Goal: Task Accomplishment & Management: Manage account settings

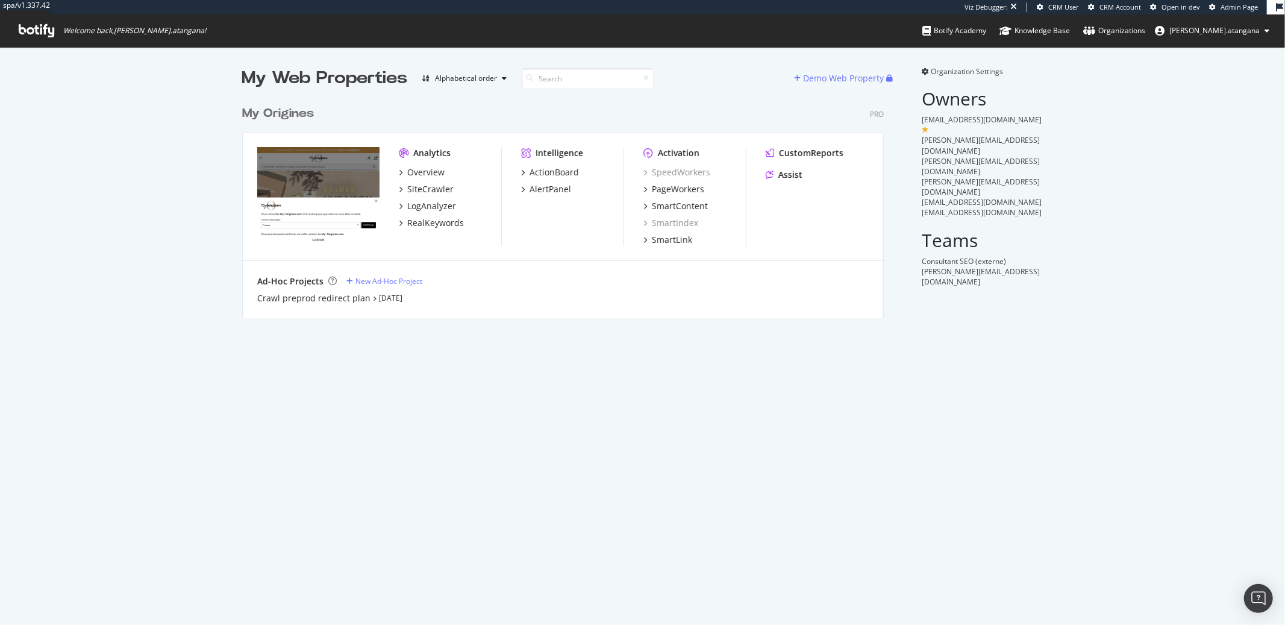
scroll to position [218, 641]
click at [419, 176] on div "Overview" at bounding box center [425, 172] width 37 height 12
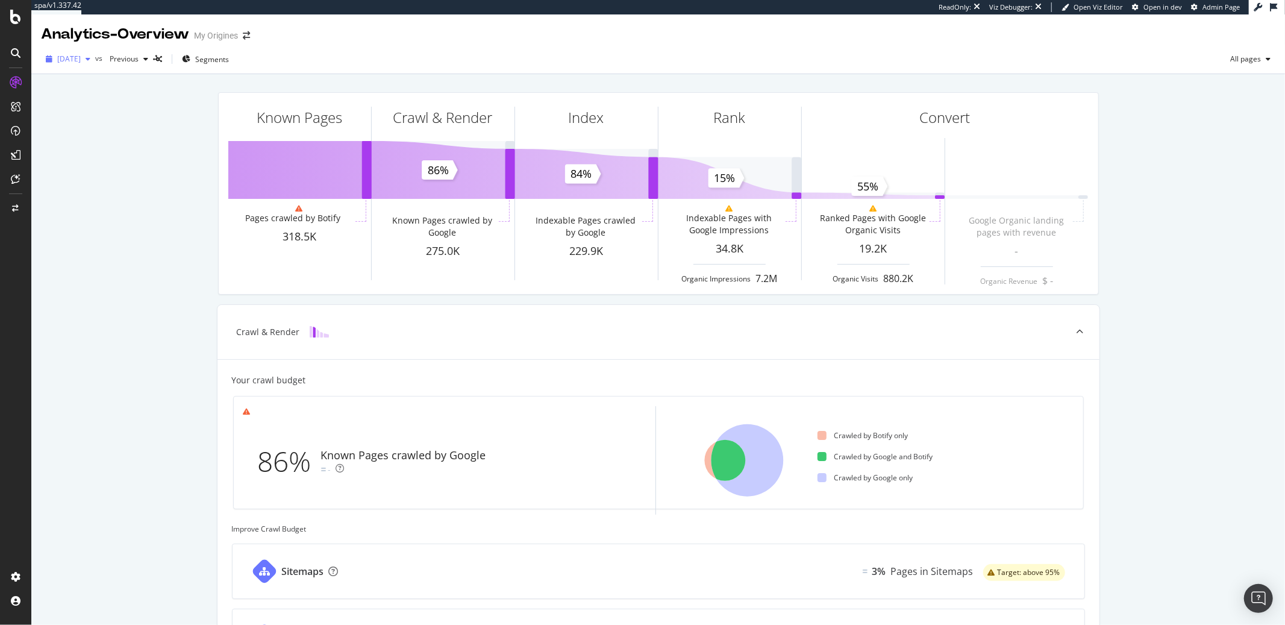
click at [95, 57] on div "button" at bounding box center [88, 58] width 14 height 7
click at [100, 117] on div "2025 Sep. 16th 324K URLs" at bounding box center [120, 124] width 143 height 17
click at [70, 509] on div "Settings" at bounding box center [62, 513] width 51 height 10
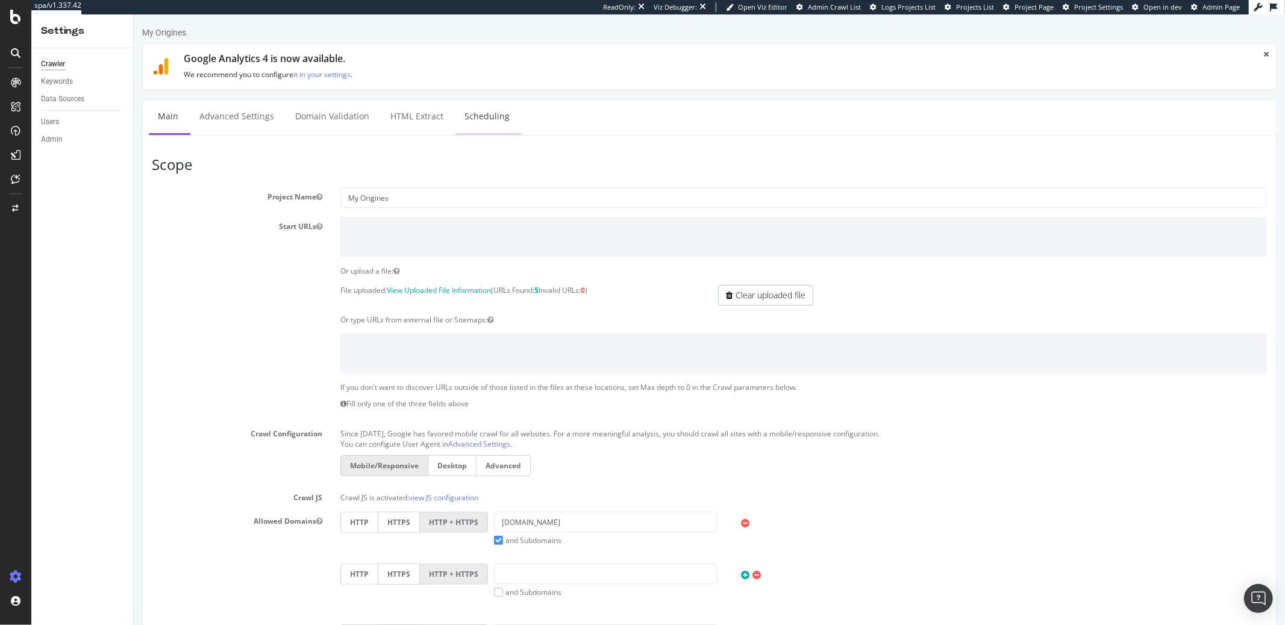
click at [462, 109] on link "Scheduling" at bounding box center [486, 116] width 63 height 33
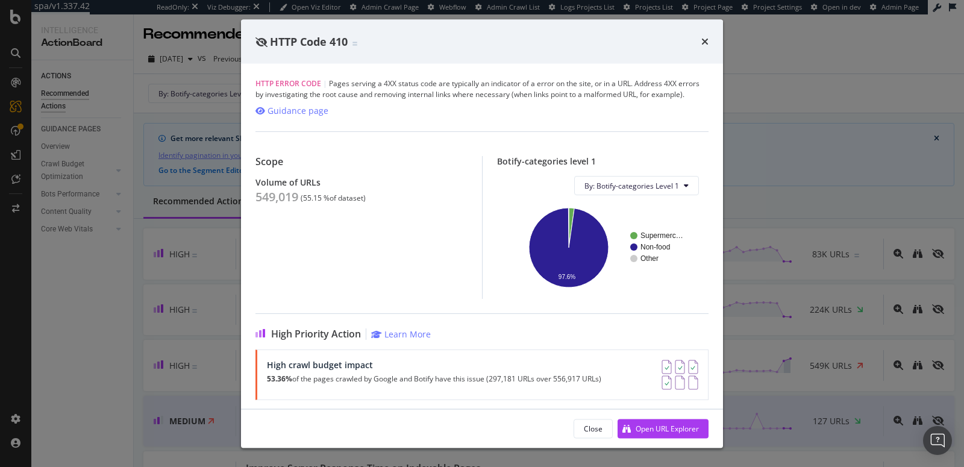
click at [767, 95] on div "HTTP Code 410 HTTP Error Code | Pages serving a 4XX status code are typically a…" at bounding box center [482, 233] width 964 height 467
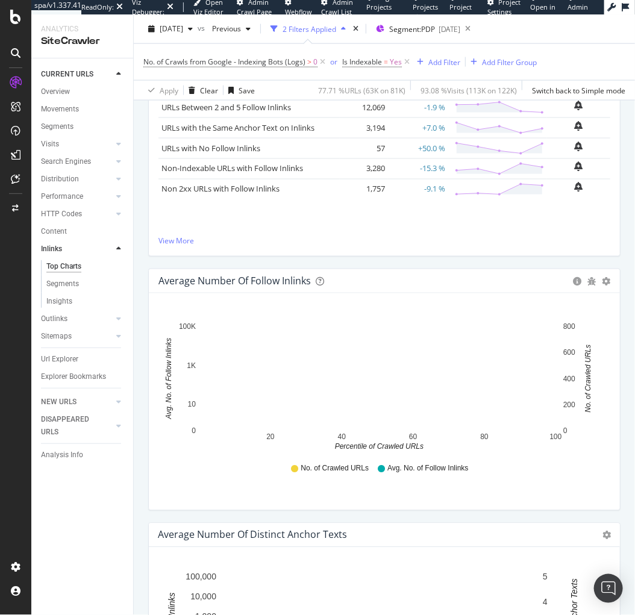
scroll to position [577, 0]
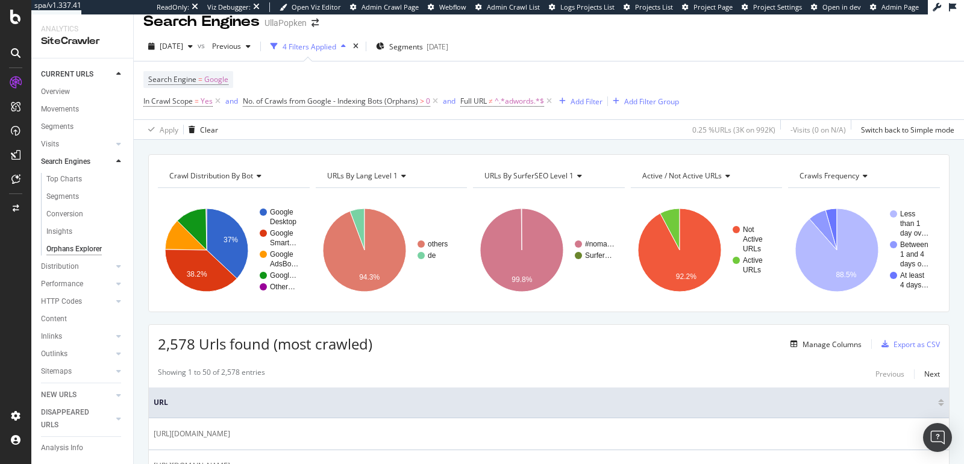
scroll to position [4, 0]
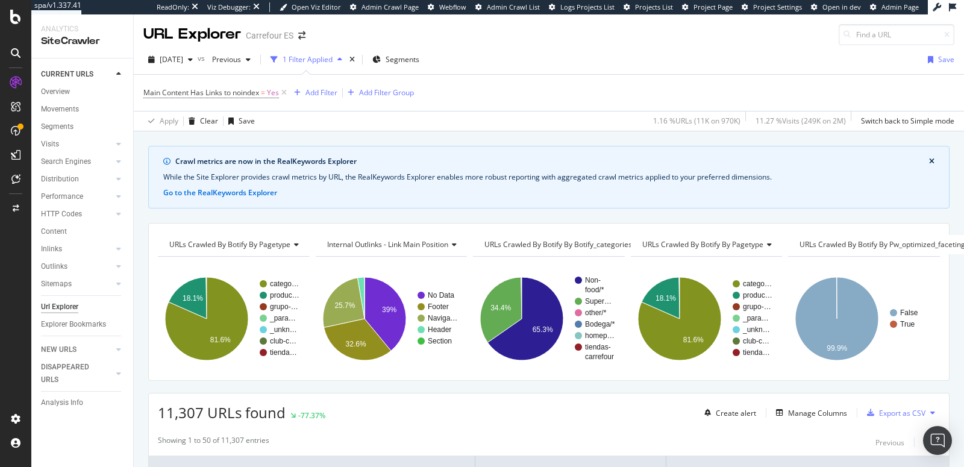
scroll to position [569, 0]
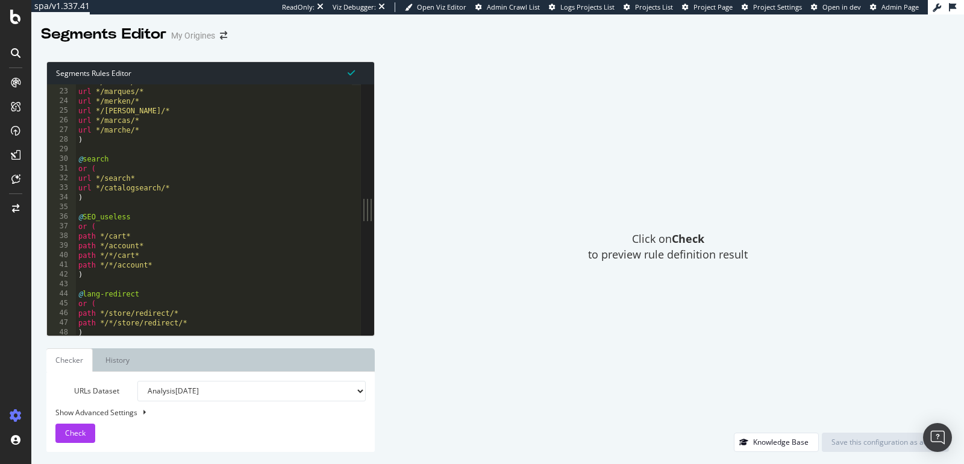
scroll to position [260, 0]
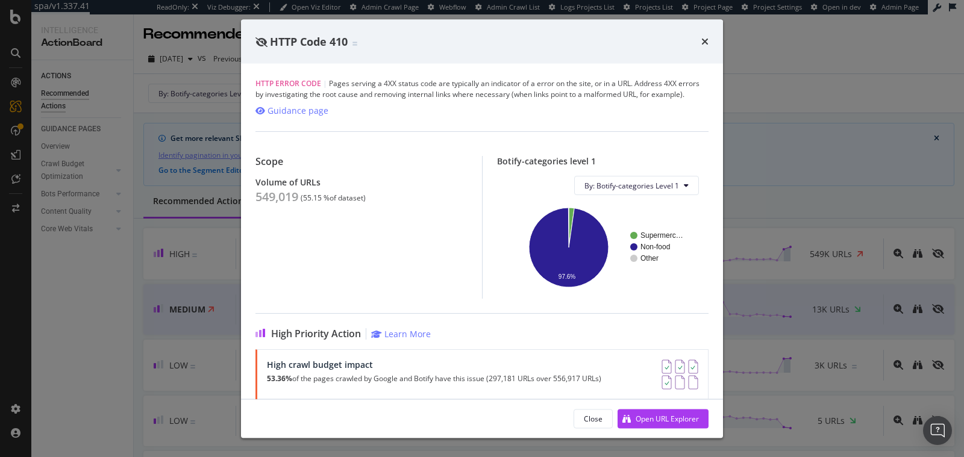
scroll to position [127, 0]
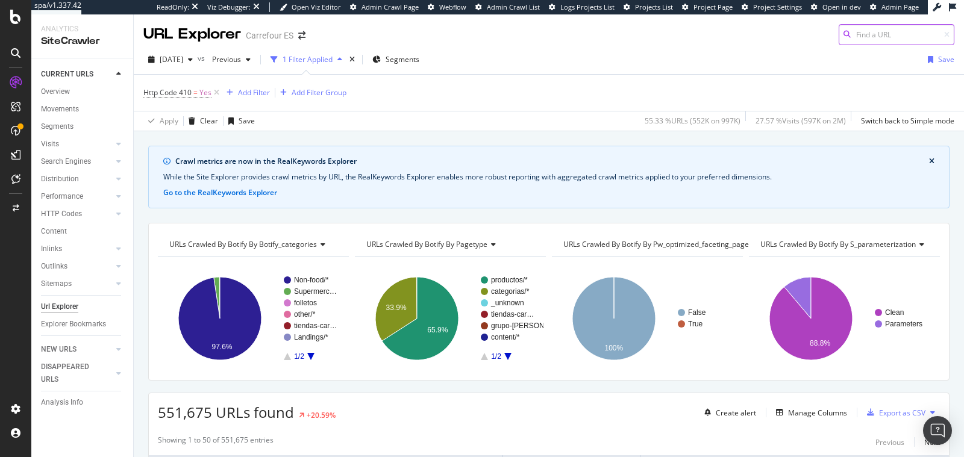
scroll to position [672, 0]
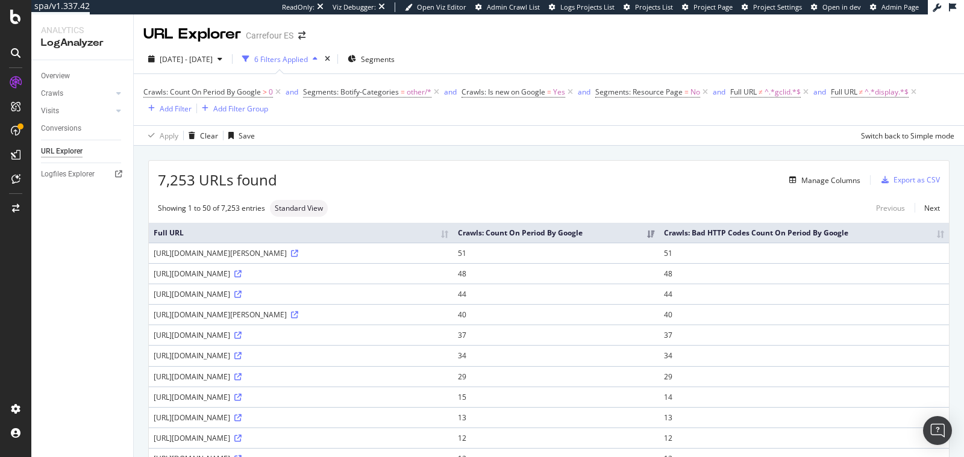
scroll to position [936, 0]
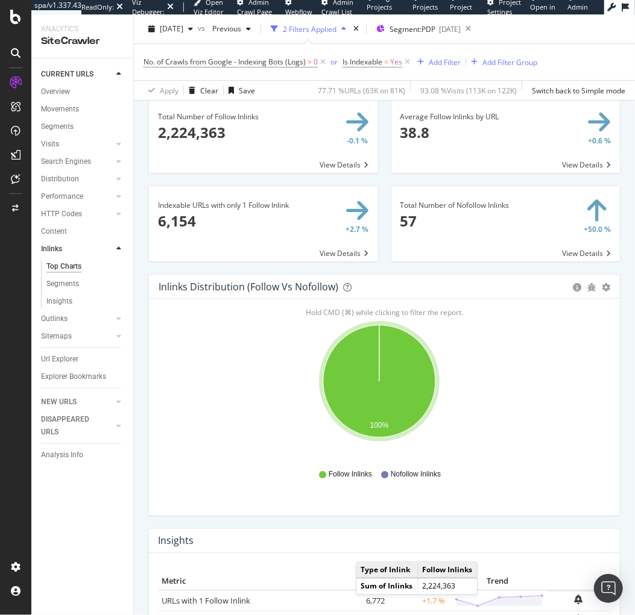
scroll to position [518, 0]
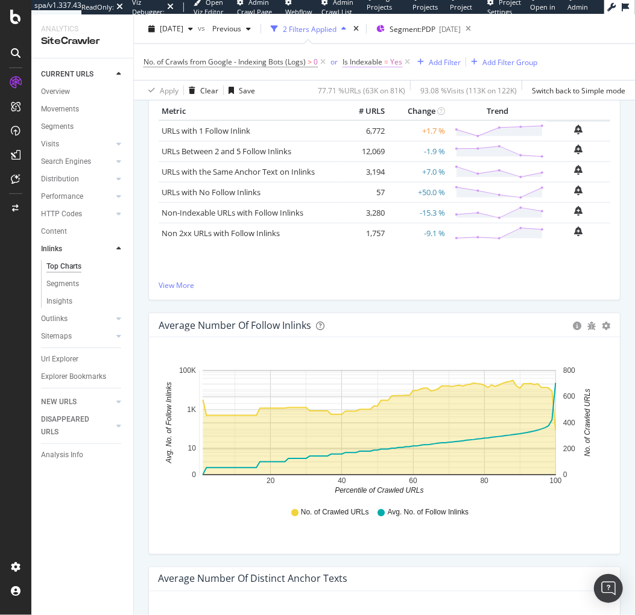
click at [389, 64] on span "Is Indexable = Yes" at bounding box center [372, 62] width 60 height 11
click at [361, 111] on span "Yes" at bounding box center [359, 109] width 12 height 10
click at [363, 147] on span "No" at bounding box center [364, 150] width 10 height 10
click at [470, 139] on div "Apply" at bounding box center [475, 135] width 19 height 10
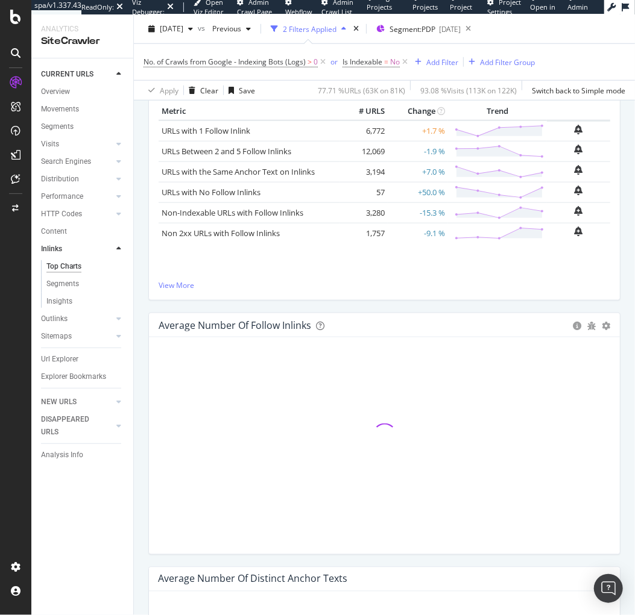
scroll to position [518, 0]
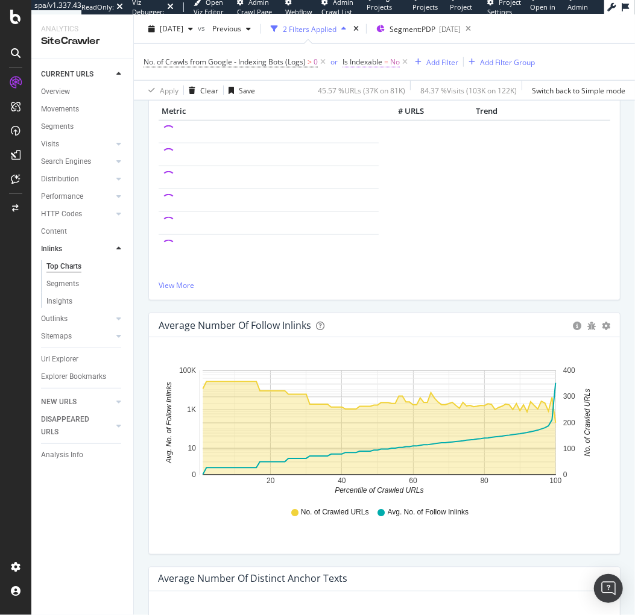
click at [375, 67] on span "Is Indexable = No" at bounding box center [370, 62] width 57 height 11
click at [368, 106] on icon at bounding box center [367, 109] width 8 height 7
click at [363, 133] on span "Yes" at bounding box center [365, 135] width 12 height 10
click at [472, 136] on div "Apply" at bounding box center [475, 135] width 19 height 10
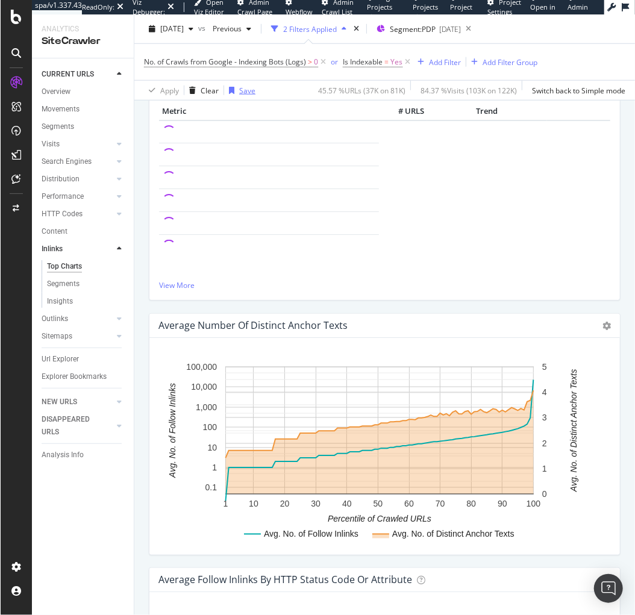
scroll to position [518, 0]
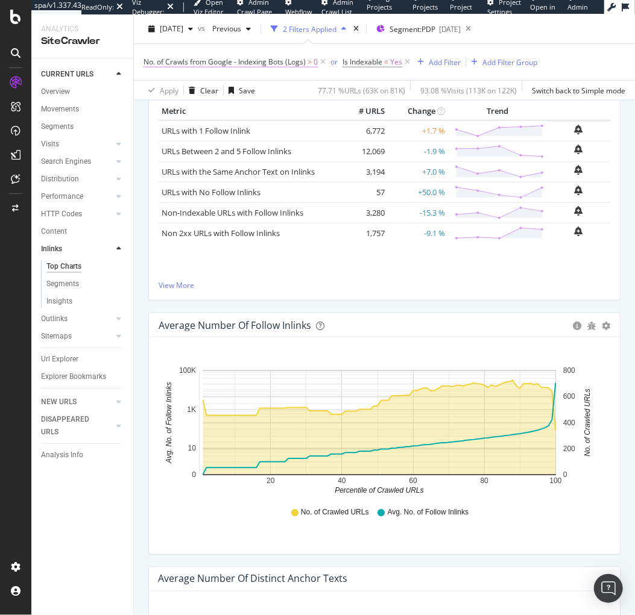
click at [230, 63] on span "No. of Crawls from Google - Indexing Bots (Logs)" at bounding box center [224, 62] width 162 height 10
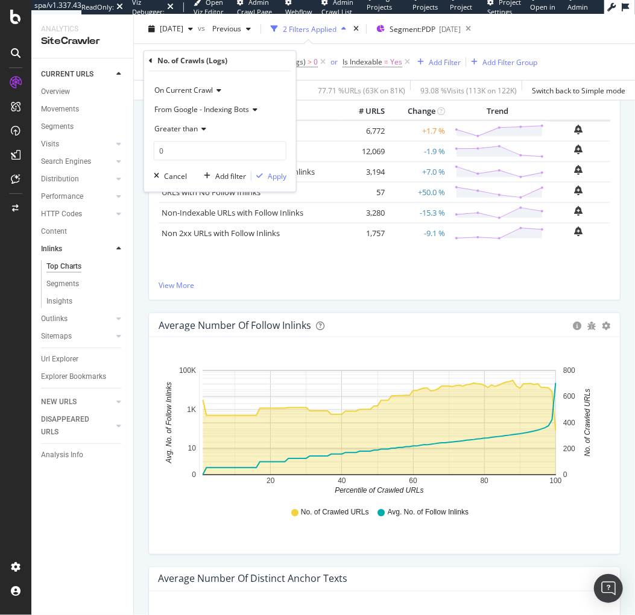
click at [254, 108] on icon at bounding box center [253, 109] width 8 height 7
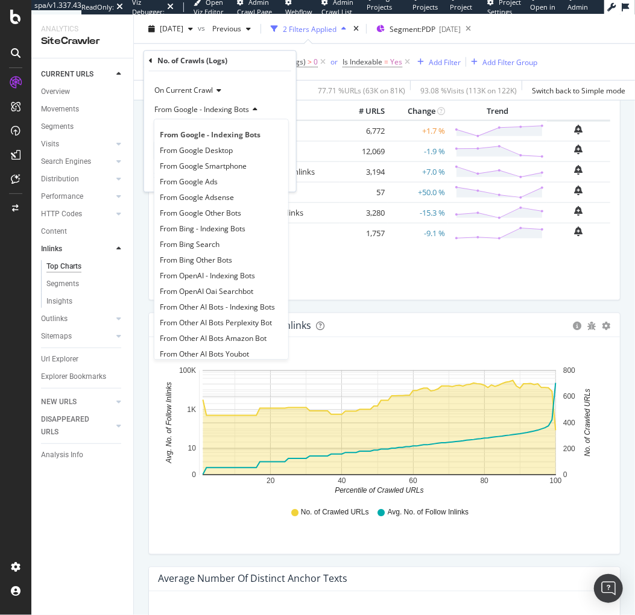
click at [254, 108] on icon at bounding box center [253, 109] width 8 height 7
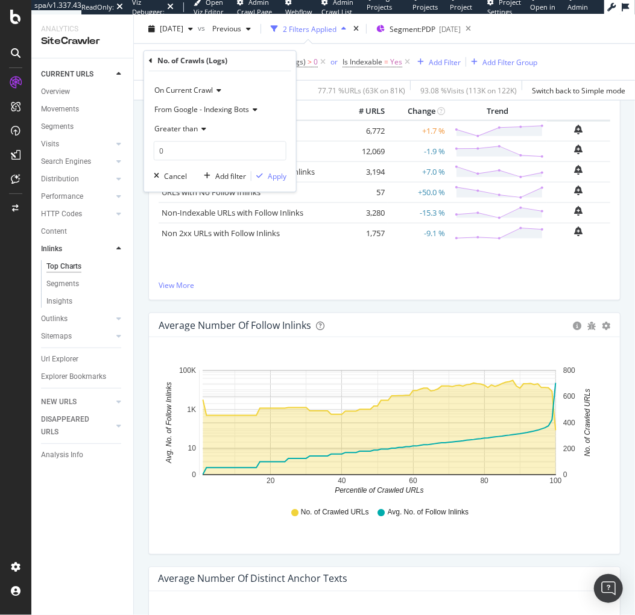
click at [548, 34] on div "2025 Sep. 14th vs Previous 2 Filters Applied Segment: PDP 2025-07-22" at bounding box center [384, 31] width 501 height 24
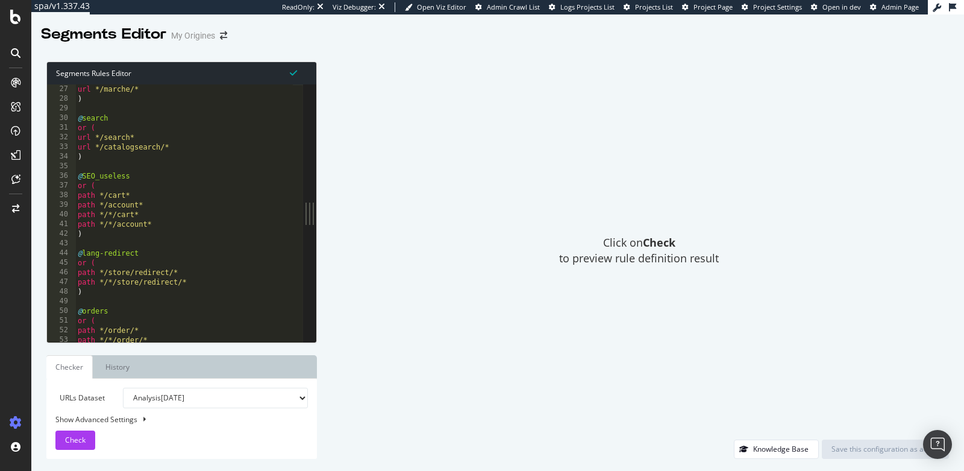
scroll to position [252, 0]
click at [147, 220] on div "url */marche/* ) @ search or ( url */search* url */catalogsearch/* ) @ SEO_usel…" at bounding box center [192, 217] width 234 height 268
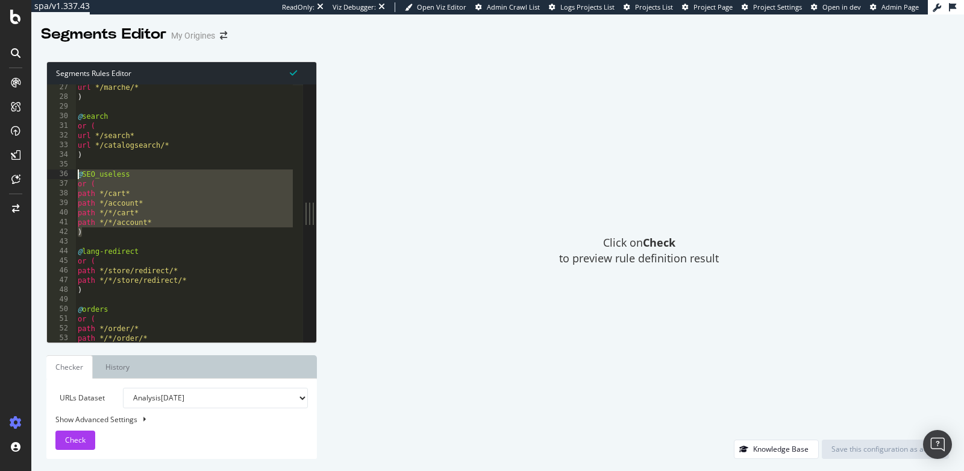
drag, startPoint x: 82, startPoint y: 231, endPoint x: 68, endPoint y: 177, distance: 55.4
click at [68, 177] on div "path */*/account* 27 28 29 30 31 32 33 34 35 36 37 38 39 40 41 42 43 44 45 46 4…" at bounding box center [175, 212] width 256 height 257
paste textarea "path */commitment*"
click at [90, 234] on div "url */marche/* ) @ search or ( url */search* url */catalogsearch/* ) @ SEO_usel…" at bounding box center [192, 217] width 234 height 268
drag, startPoint x: 90, startPoint y: 234, endPoint x: 61, endPoint y: 177, distance: 64.4
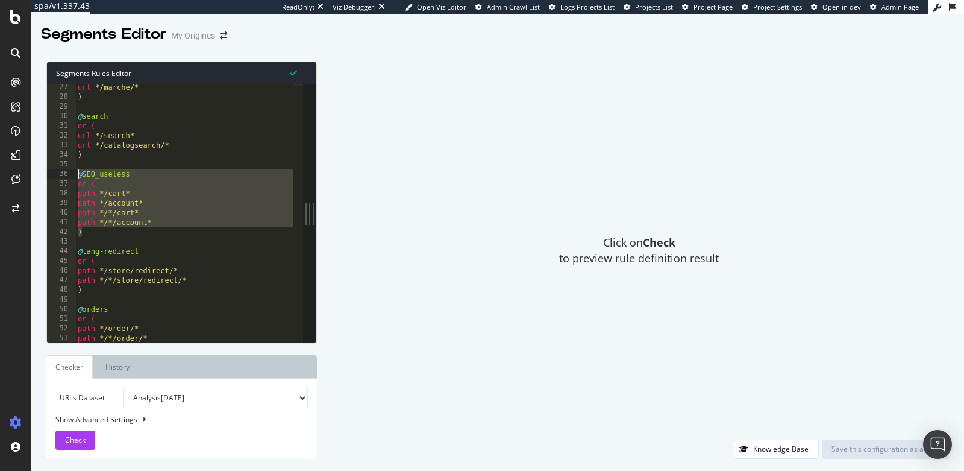
click at [61, 177] on div ") 27 28 29 30 31 32 33 34 35 36 37 38 39 40 41 42 43 44 45 46 47 48 49 50 51 52…" at bounding box center [175, 212] width 256 height 257
paste textarea "path */commitment*"
type textarea "path */commitment*"
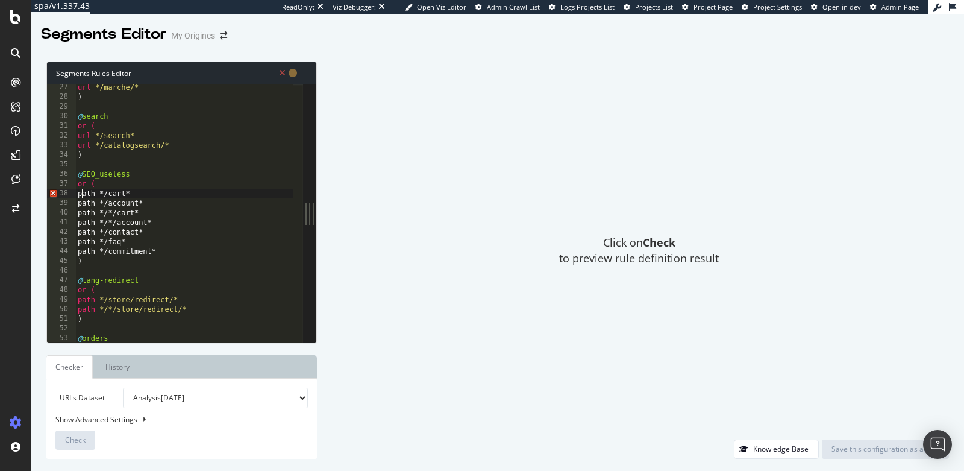
click at [82, 193] on div "url */marche/* ) @ search or ( url */search* url */catalogsearch/* ) @ SEO_usel…" at bounding box center [192, 217] width 234 height 268
click at [84, 195] on div "url */marche/* ) @ search or ( url */search* url */catalogsearch/* ) @ SEO_usel…" at bounding box center [192, 217] width 234 height 268
click at [84, 207] on div "url */marche/* ) @ search or ( url */search* url */catalogsearch/* ) @ SEO_usel…" at bounding box center [192, 217] width 234 height 268
click at [86, 210] on div "url */marche/* ) @ search or ( url */search* url */catalogsearch/* ) @ SEO_usel…" at bounding box center [192, 217] width 234 height 268
click at [86, 216] on div "url */marche/* ) @ search or ( url */search* url */catalogsearch/* ) @ SEO_usel…" at bounding box center [192, 217] width 234 height 268
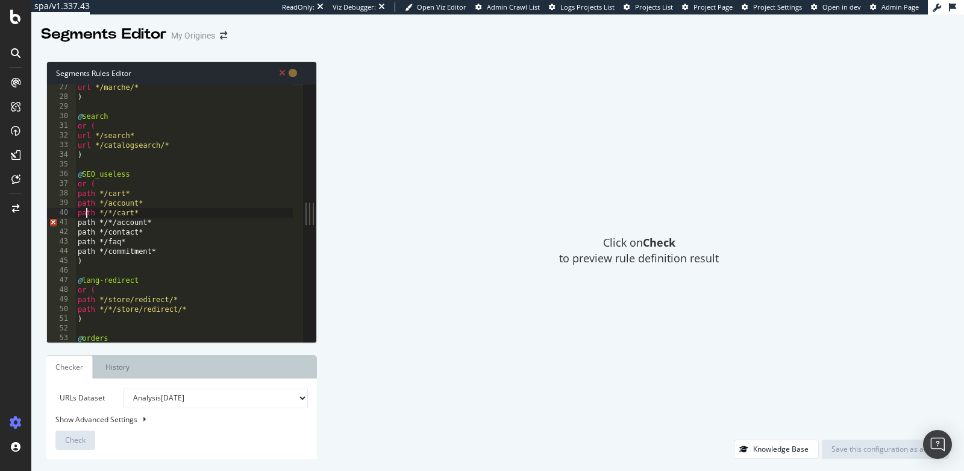
click at [86, 222] on div "url */marche/* ) @ search or ( url */search* url */catalogsearch/* ) @ SEO_usel…" at bounding box center [192, 217] width 234 height 268
click at [84, 230] on div "url */marche/* ) @ search or ( url */search* url */catalogsearch/* ) @ SEO_usel…" at bounding box center [192, 217] width 234 height 268
click at [86, 243] on div "url */marche/* ) @ search or ( url */search* url */catalogsearch/* ) @ SEO_usel…" at bounding box center [192, 217] width 234 height 268
click at [87, 254] on div "url */marche/* ) @ search or ( url */search* url */catalogsearch/* ) @ SEO_usel…" at bounding box center [192, 217] width 234 height 268
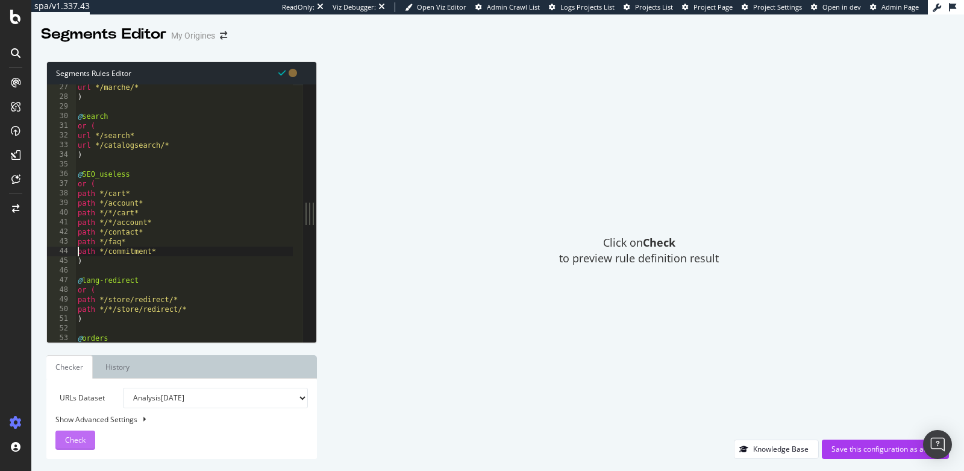
click at [80, 439] on span "Check" at bounding box center [75, 439] width 20 height 10
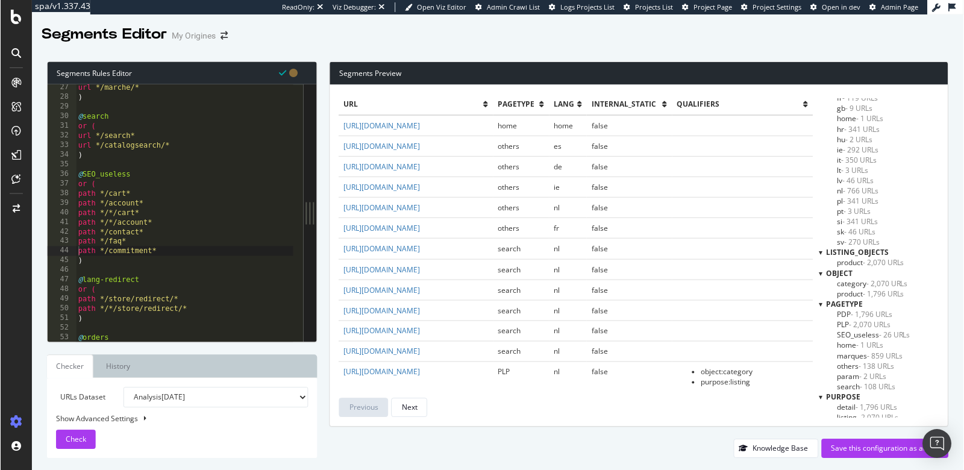
scroll to position [130, 0]
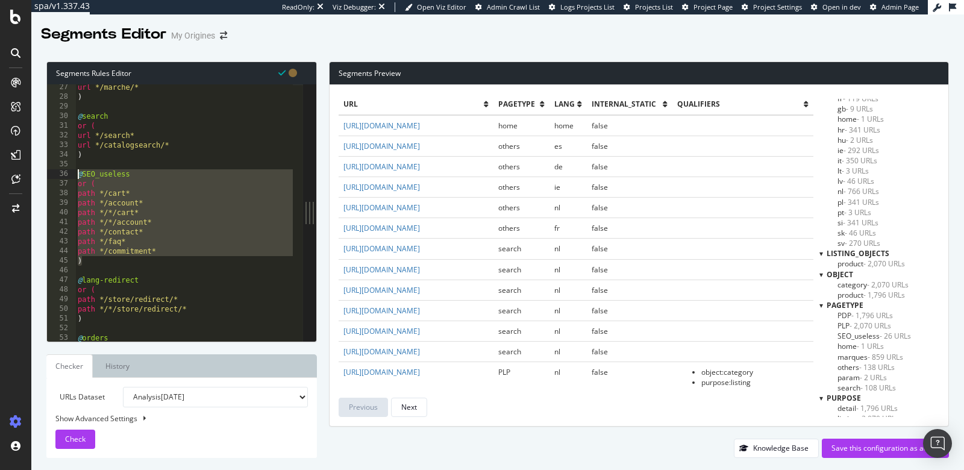
drag, startPoint x: 87, startPoint y: 261, endPoint x: 58, endPoint y: 173, distance: 92.8
click at [58, 173] on div ") 27 28 29 30 31 32 33 34 35 36 37 38 39 40 41 42 43 44 45 46 47 48 49 50 51 52…" at bounding box center [175, 212] width 256 height 257
paste textarea ")"
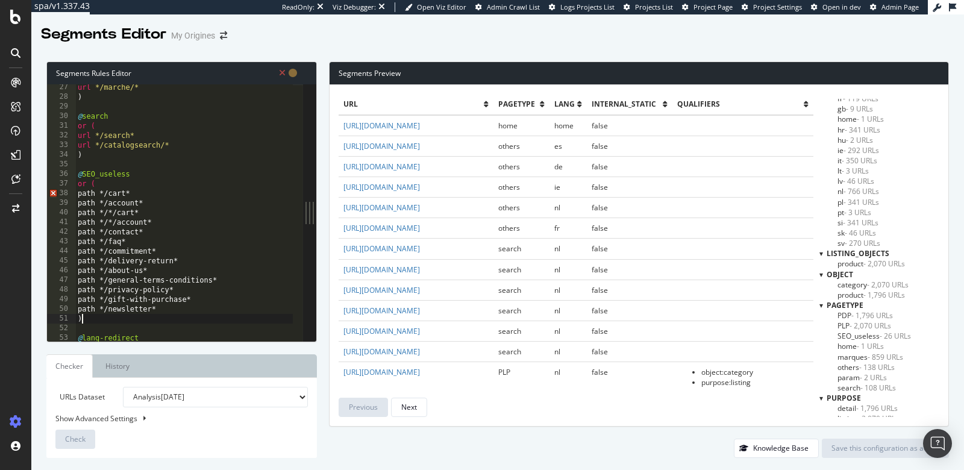
click at [87, 199] on div "url */marche/* ) @ search or ( url */search* url */catalogsearch/* ) @ SEO_usel…" at bounding box center [192, 217] width 234 height 268
click at [85, 192] on div "url */marche/* ) @ search or ( url */search* url */catalogsearch/* ) @ SEO_usel…" at bounding box center [192, 217] width 234 height 268
click at [86, 204] on div "url */marche/* ) @ search or ( url */search* url */catalogsearch/* ) @ SEO_usel…" at bounding box center [192, 217] width 234 height 268
click at [86, 210] on div "url */marche/* ) @ search or ( url */search* url */catalogsearch/* ) @ SEO_usel…" at bounding box center [192, 217] width 234 height 268
click at [83, 227] on div "url */marche/* ) @ search or ( url */search* url */catalogsearch/* ) @ SEO_usel…" at bounding box center [192, 217] width 234 height 268
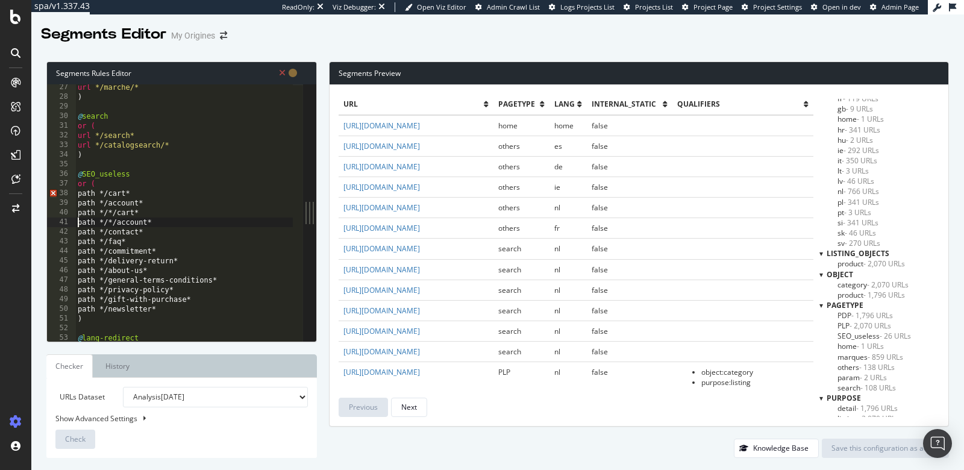
click at [84, 237] on div "url */marche/* ) @ search or ( url */search* url */catalogsearch/* ) @ SEO_usel…" at bounding box center [192, 217] width 234 height 268
click at [81, 193] on div "url */marche/* ) @ search or ( url */search* url */catalogsearch/* ) @ SEO_usel…" at bounding box center [192, 217] width 234 height 268
click at [82, 204] on div "url */marche/* ) @ search or ( url */search* url */catalogsearch/* ) @ SEO_usel…" at bounding box center [192, 217] width 234 height 268
click at [82, 212] on div "url */marche/* ) @ search or ( url */search* url */catalogsearch/* ) @ SEO_usel…" at bounding box center [192, 217] width 234 height 268
click at [81, 224] on div "url */marche/* ) @ search or ( url */search* url */catalogsearch/* ) @ SEO_usel…" at bounding box center [192, 217] width 234 height 268
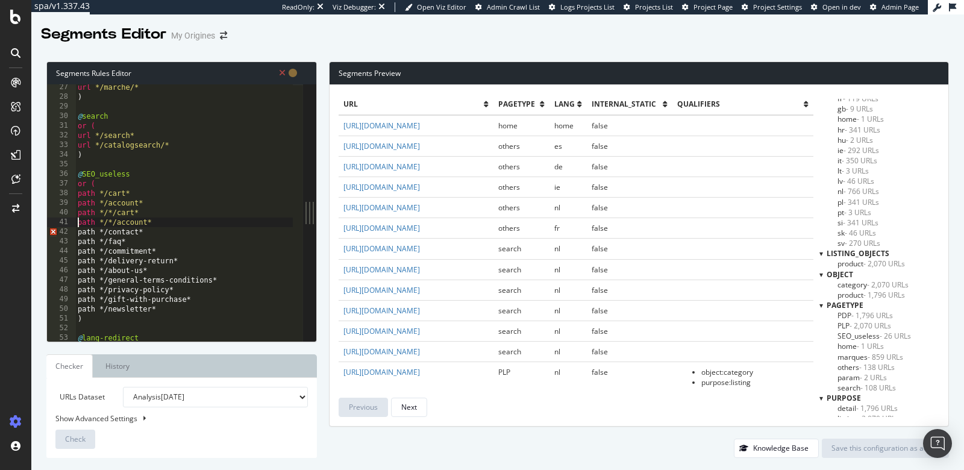
click at [93, 315] on div "url */marche/* ) @ search or ( url */search* url */catalogsearch/* ) @ SEO_usel…" at bounding box center [192, 217] width 234 height 268
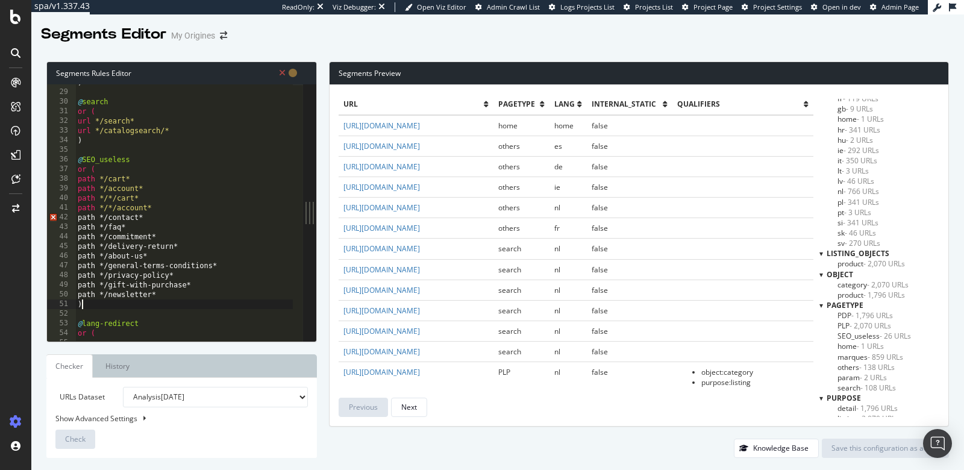
scroll to position [266, 0]
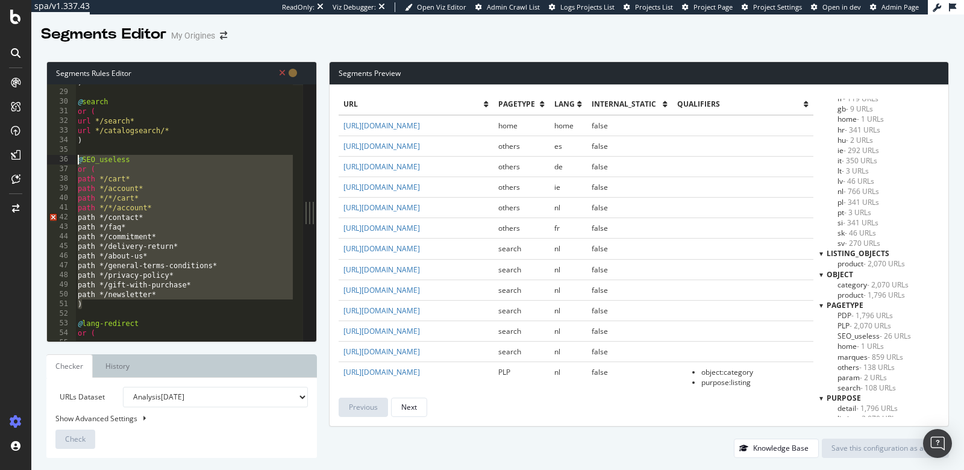
drag, startPoint x: 86, startPoint y: 306, endPoint x: 76, endPoint y: 161, distance: 145.0
click at [76, 161] on div ") @ search or ( url */search* url */catalogsearch/* ) @ SEO_useless or ( path *…" at bounding box center [192, 212] width 234 height 268
paste textarea ")"
type textarea ")"
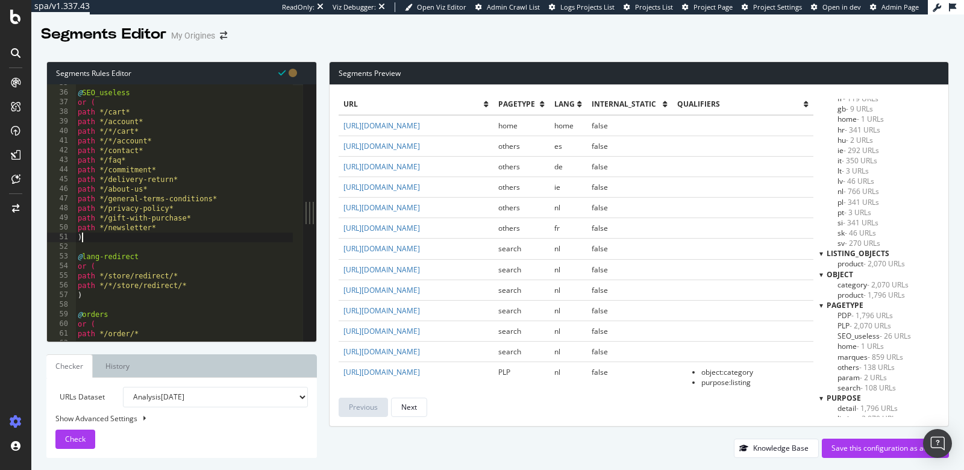
scroll to position [334, 0]
click at [66, 445] on div "Check" at bounding box center [75, 439] width 20 height 18
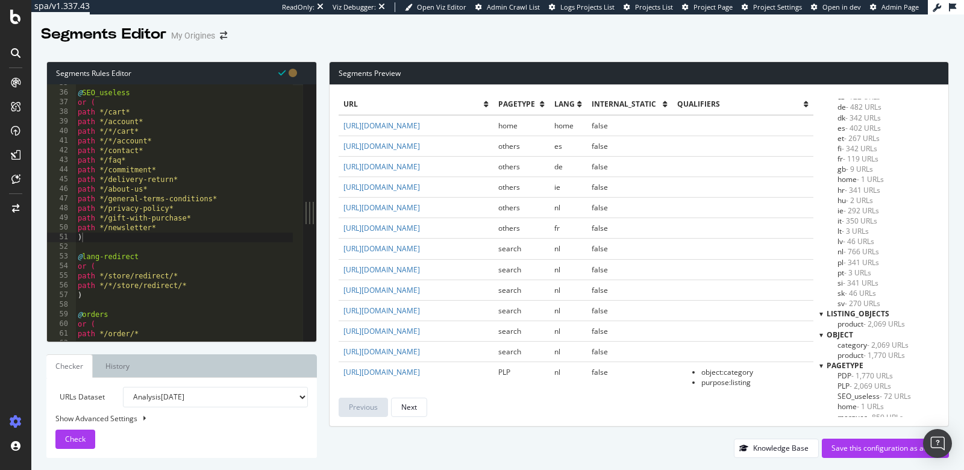
scroll to position [136, 0]
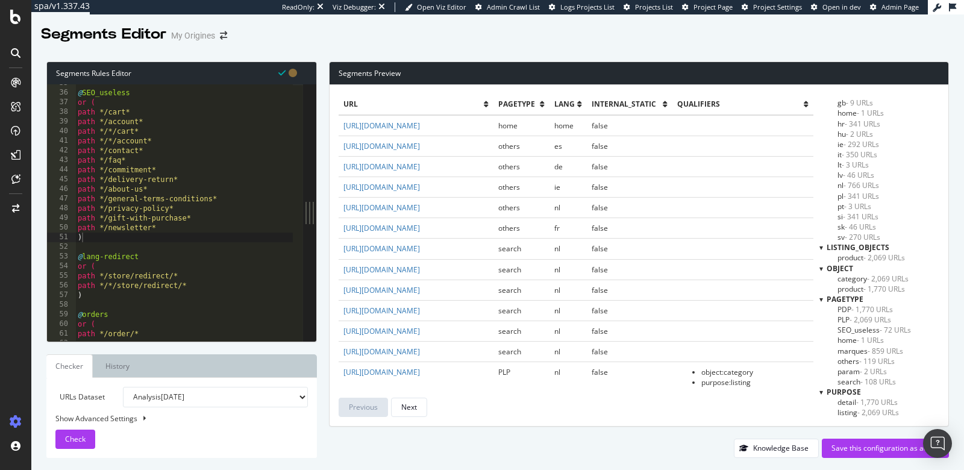
click at [845, 325] on span "SEO_useless - 72 URLs" at bounding box center [875, 330] width 74 height 10
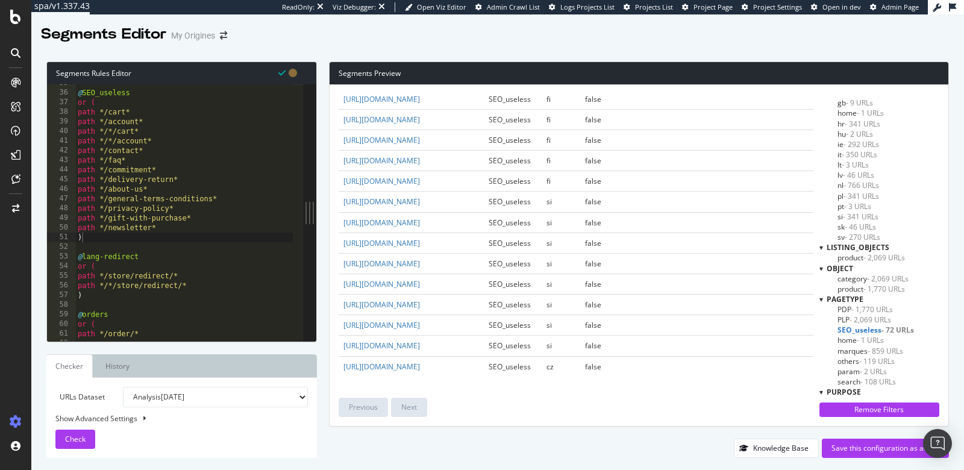
scroll to position [1651, 0]
click at [856, 452] on div "Save this configuration as active" at bounding box center [886, 448] width 108 height 10
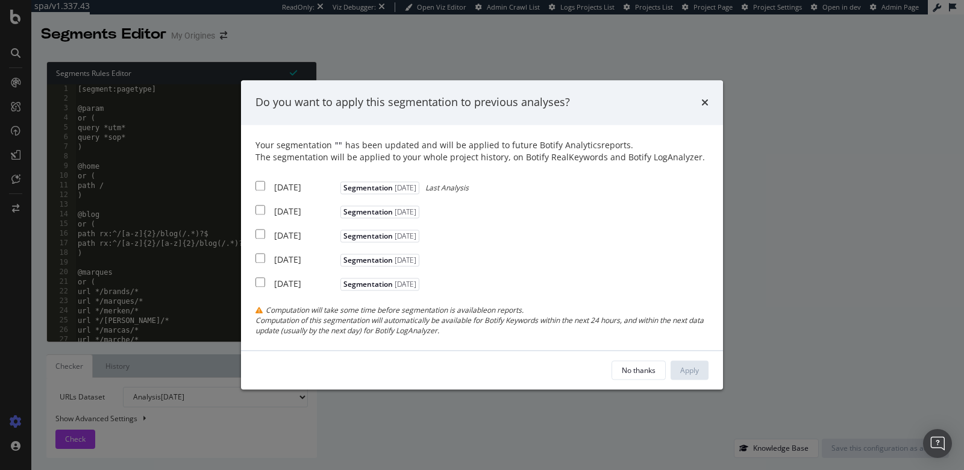
click at [266, 189] on div "2025 Sep. 18th Segmentation 2025-09-23 Last Analysis" at bounding box center [362, 185] width 213 height 15
checkbox input "true"
click at [265, 208] on div "2025 Sep. 16th Segmentation 2025-09-23" at bounding box center [339, 209] width 167 height 15
checkbox input "true"
click at [684, 370] on div "Apply" at bounding box center [689, 370] width 19 height 10
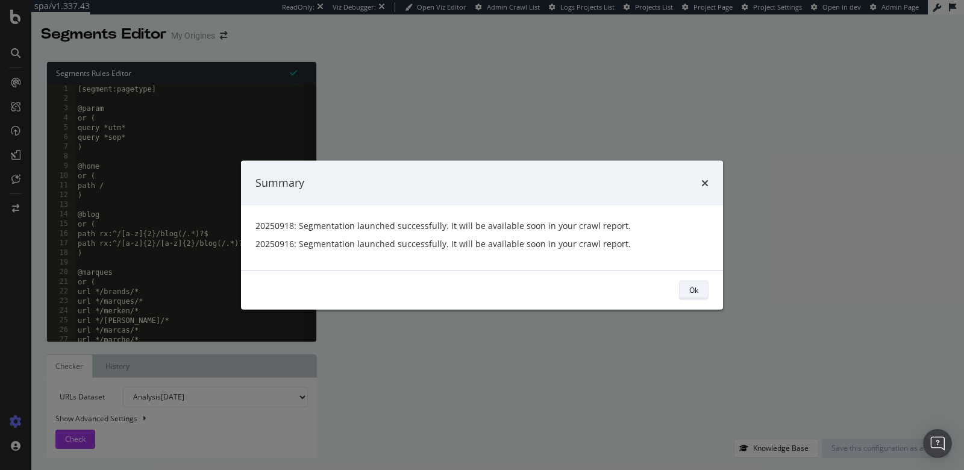
click at [694, 286] on div "Ok" at bounding box center [693, 290] width 9 height 10
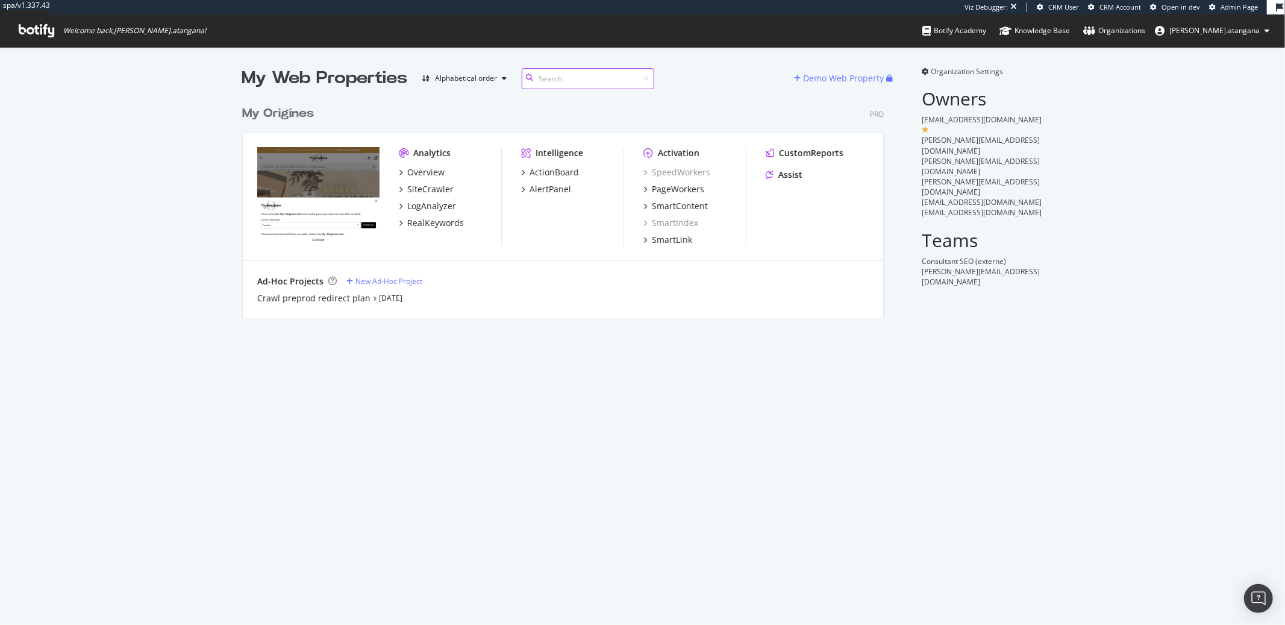
scroll to position [218, 641]
click at [418, 183] on div "SiteCrawler" at bounding box center [430, 189] width 46 height 12
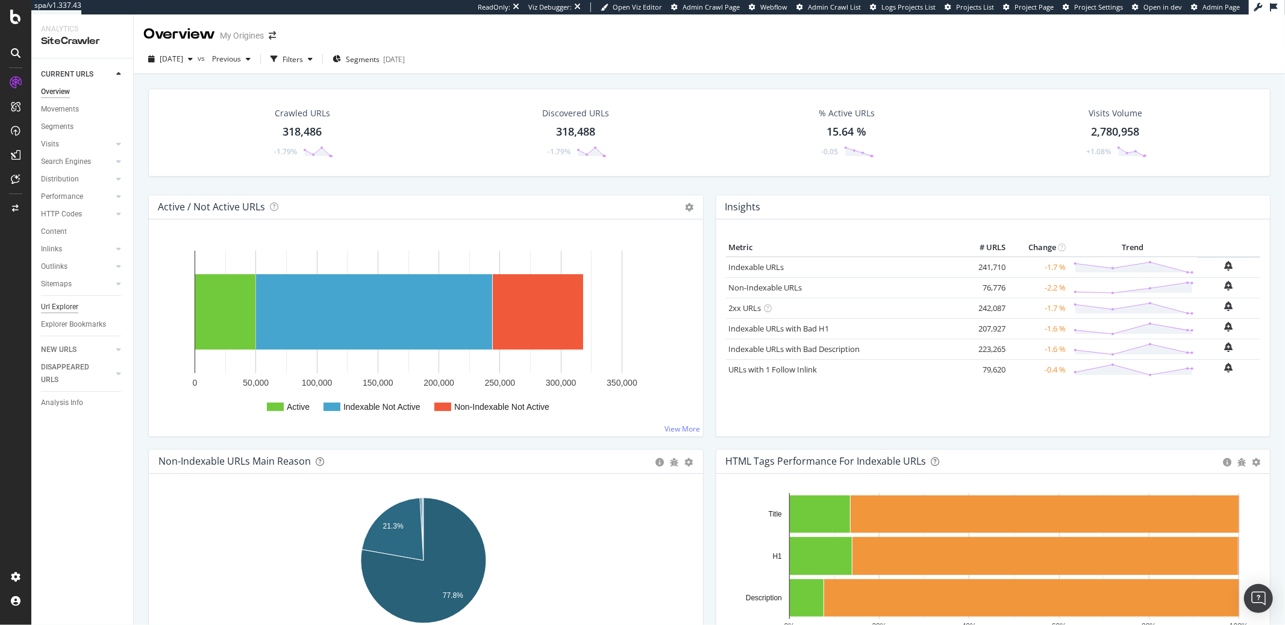
click at [54, 308] on div "Url Explorer" at bounding box center [59, 307] width 37 height 13
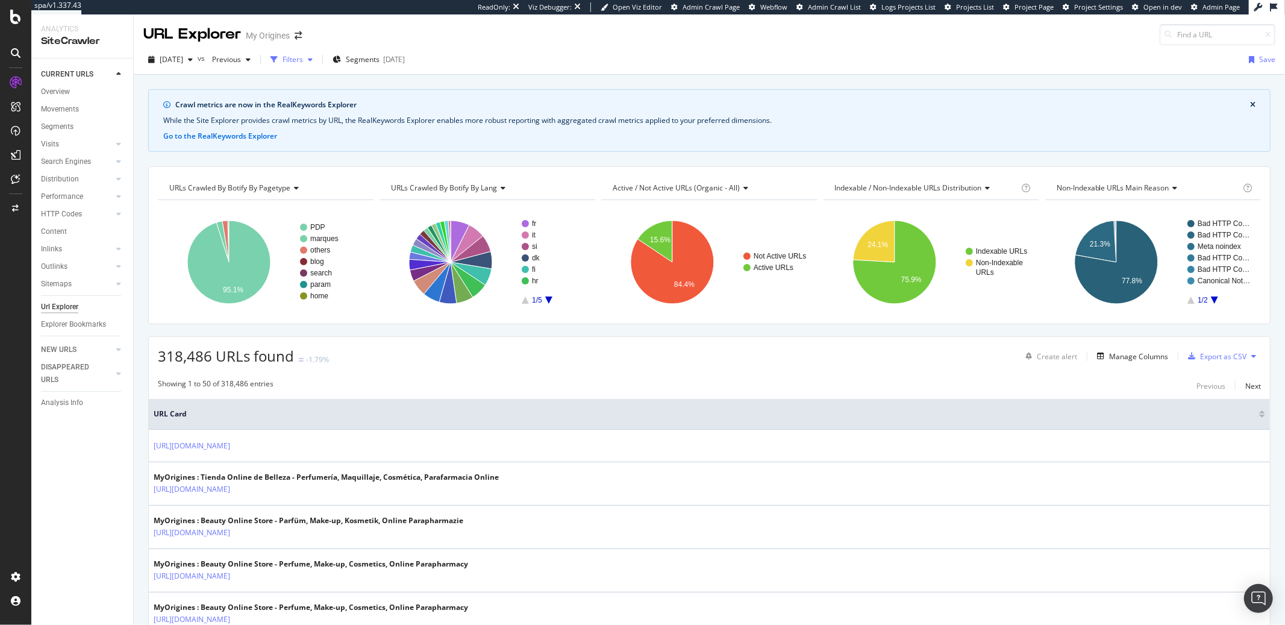
click at [303, 63] on div "Filters" at bounding box center [293, 59] width 20 height 10
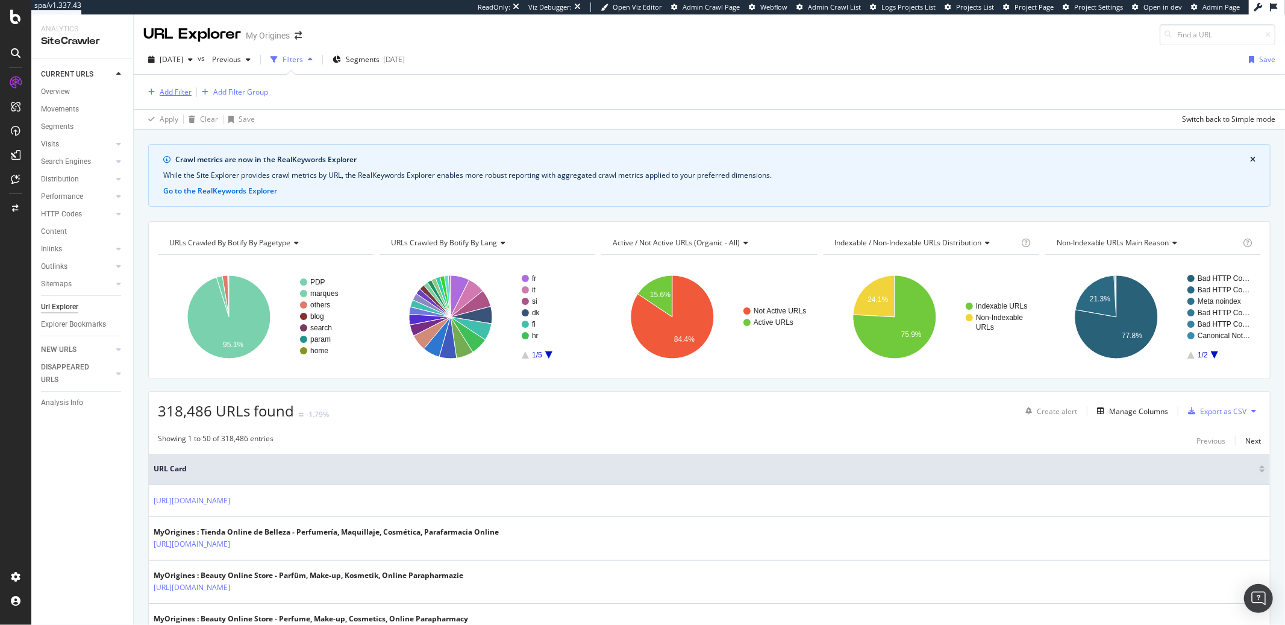
click at [169, 89] on div "Add Filter" at bounding box center [176, 92] width 32 height 10
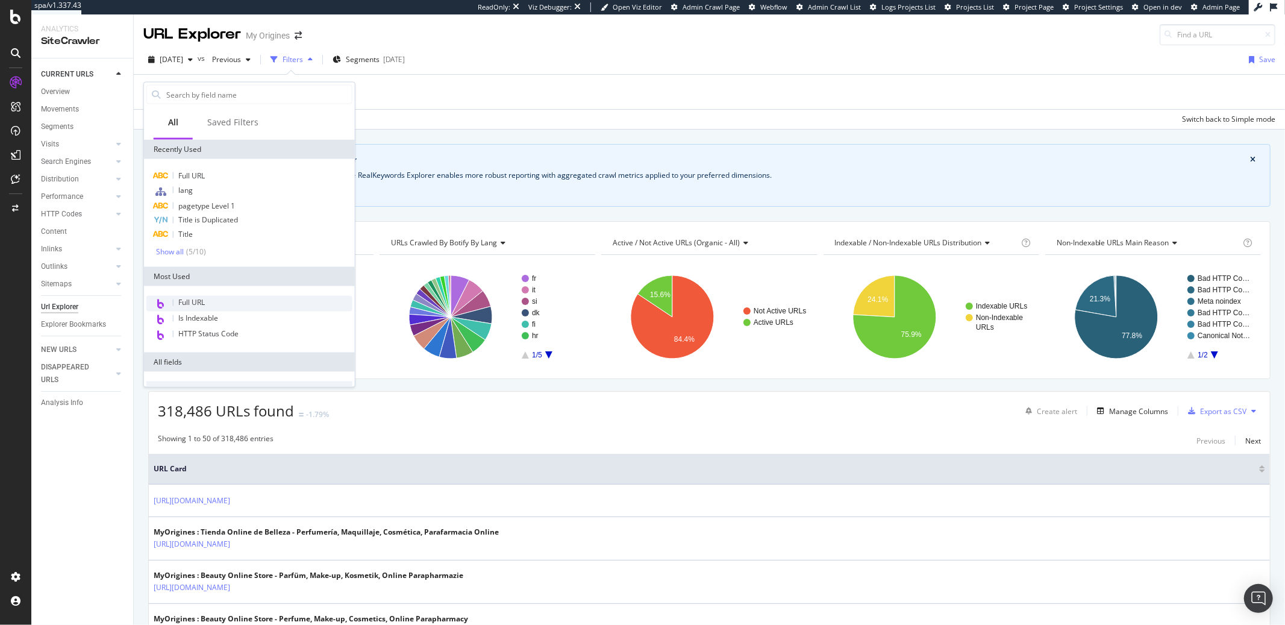
click at [194, 298] on span "Full URL" at bounding box center [191, 303] width 27 height 10
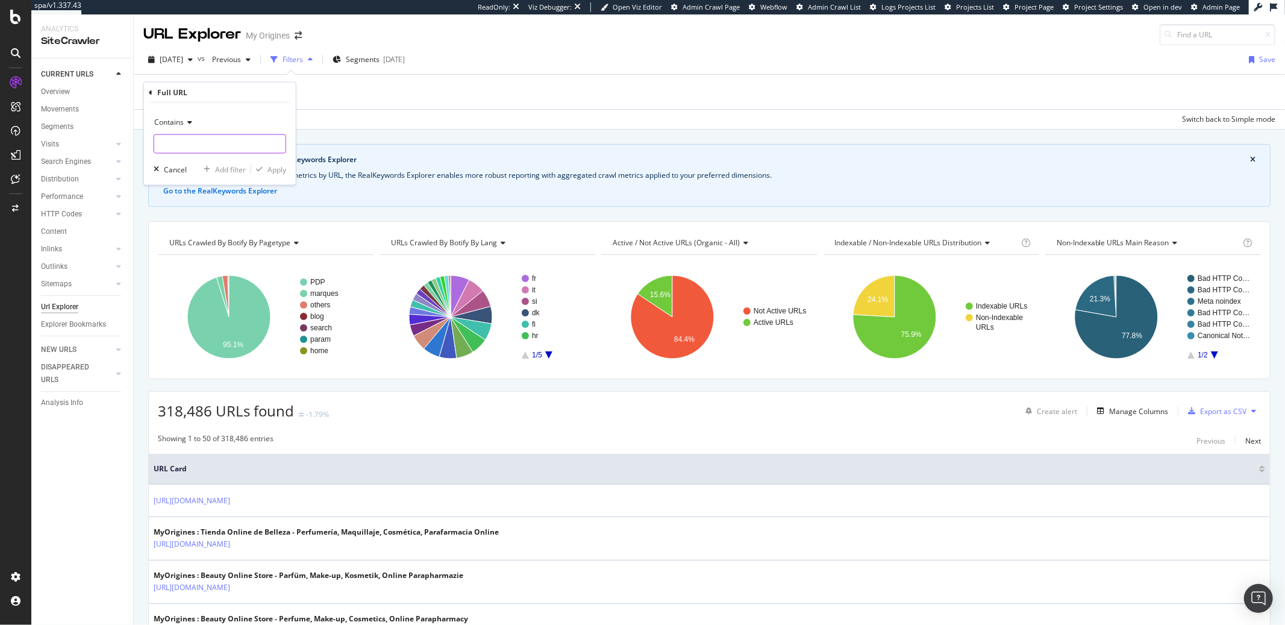
click at [192, 151] on input "text" at bounding box center [219, 143] width 131 height 19
type input "delivery"
click at [269, 169] on div "Apply" at bounding box center [277, 169] width 19 height 10
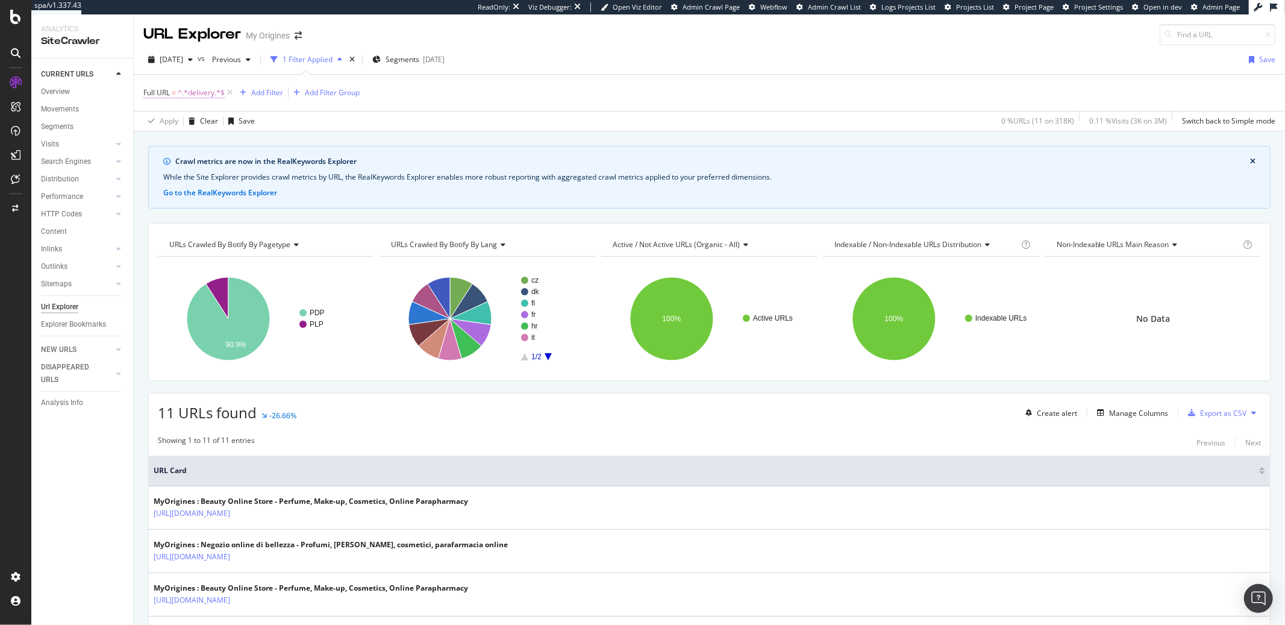
click at [210, 97] on span "^.*delivery.*$" at bounding box center [201, 92] width 47 height 17
click at [204, 149] on input "delivery" at bounding box center [211, 143] width 114 height 19
type input "about-us"
click at [268, 169] on div "Apply" at bounding box center [277, 168] width 19 height 10
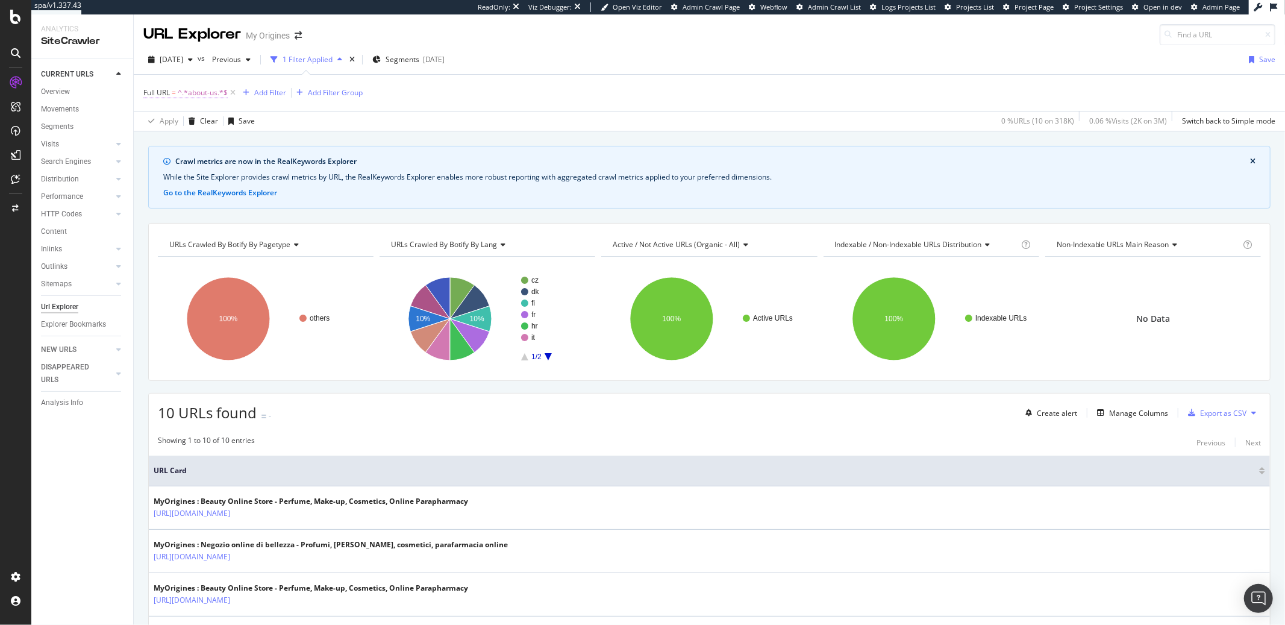
click at [213, 90] on span "^.*about-us.*$" at bounding box center [203, 92] width 50 height 17
click at [192, 143] on input "about-us" at bounding box center [211, 143] width 114 height 19
type input "purchase"
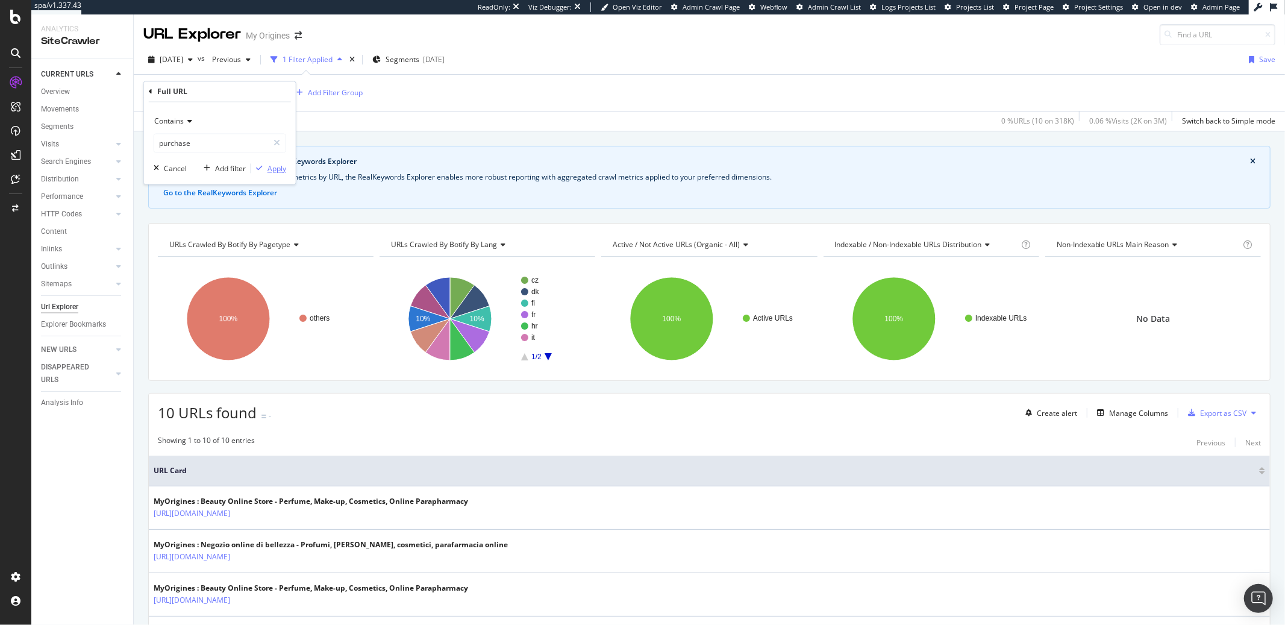
click at [274, 171] on div "Apply" at bounding box center [277, 168] width 19 height 10
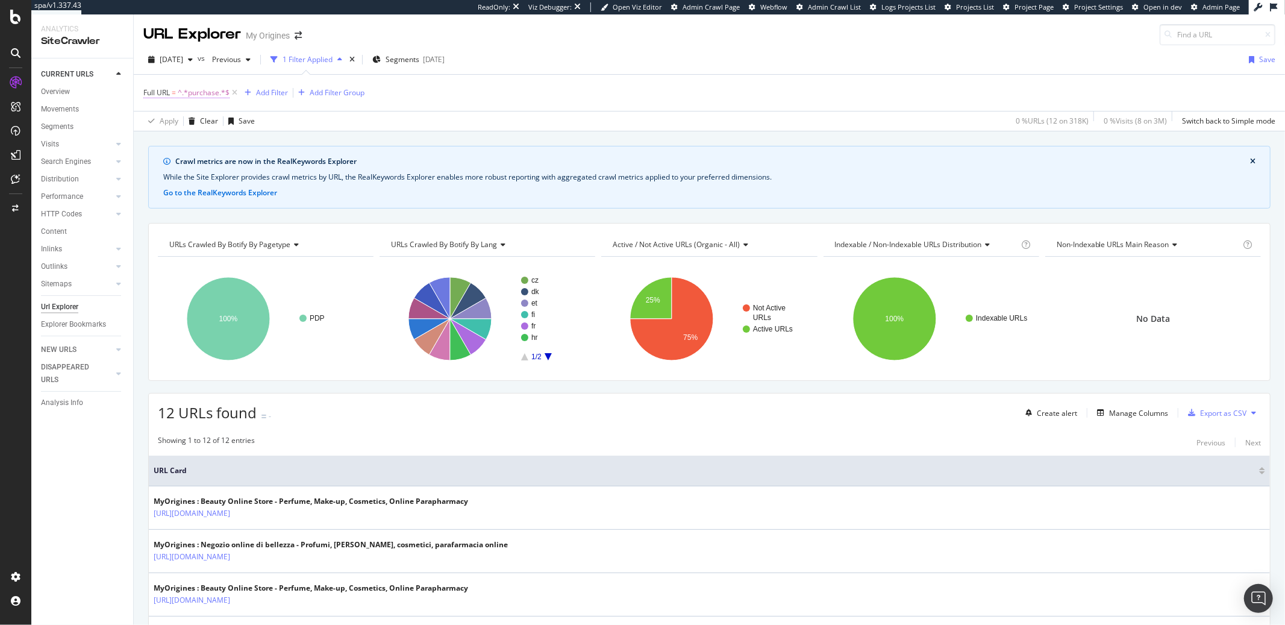
click at [222, 89] on span "^.*purchase.*$" at bounding box center [204, 92] width 52 height 17
click at [175, 146] on input "purchase" at bounding box center [211, 143] width 114 height 19
type input "newsletter"
click at [274, 177] on div "Contains newsletter Cancel Add filter Apply" at bounding box center [220, 143] width 152 height 82
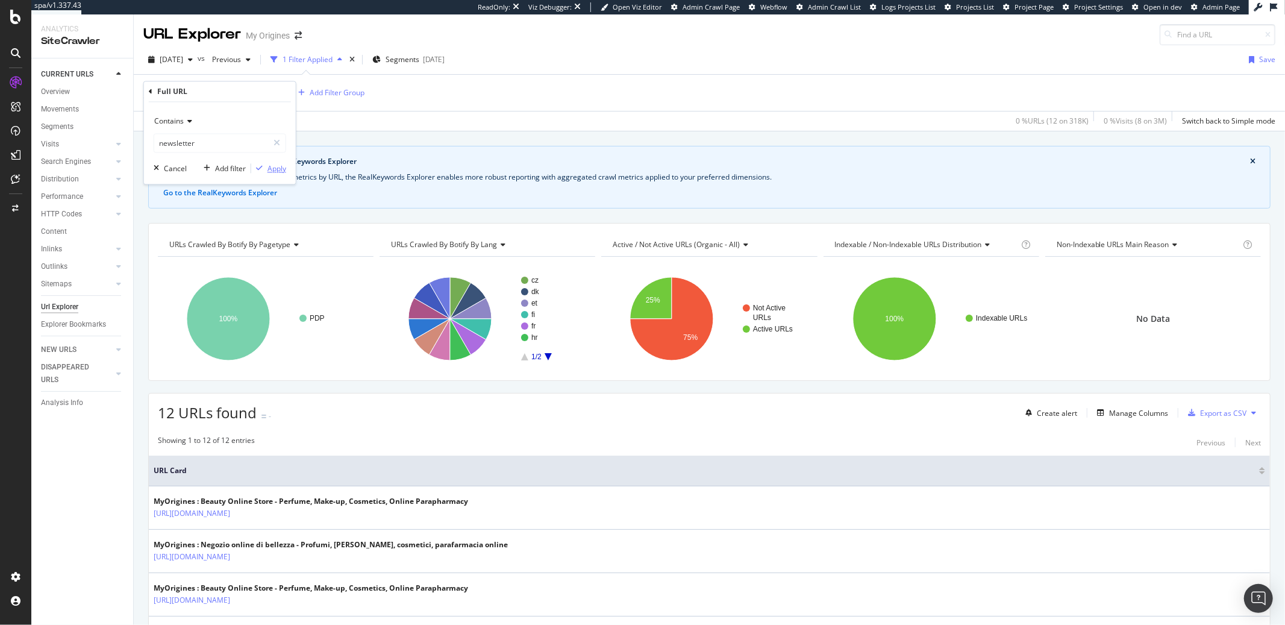
click at [275, 174] on div "Apply" at bounding box center [277, 168] width 19 height 10
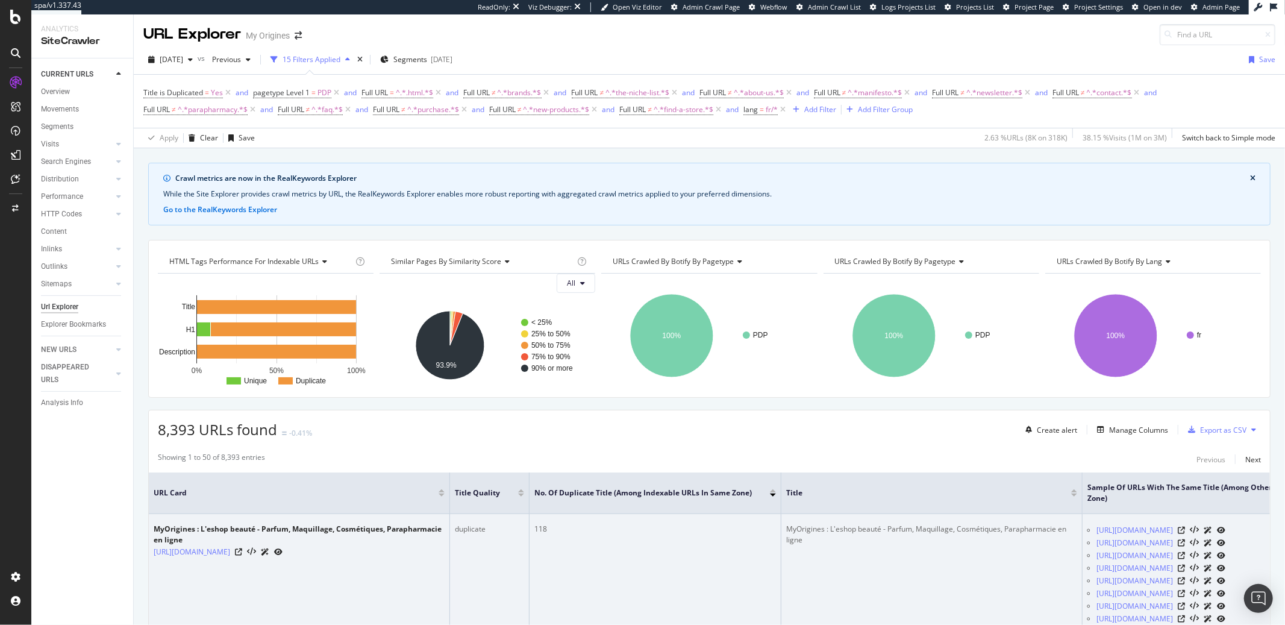
click at [342, 564] on td "MyOrigines : L'eshop beauté - Parfum, Maquillage, Cosmétiques, Parapharmacie en…" at bounding box center [299, 587] width 301 height 146
click at [242, 553] on icon at bounding box center [238, 551] width 7 height 7
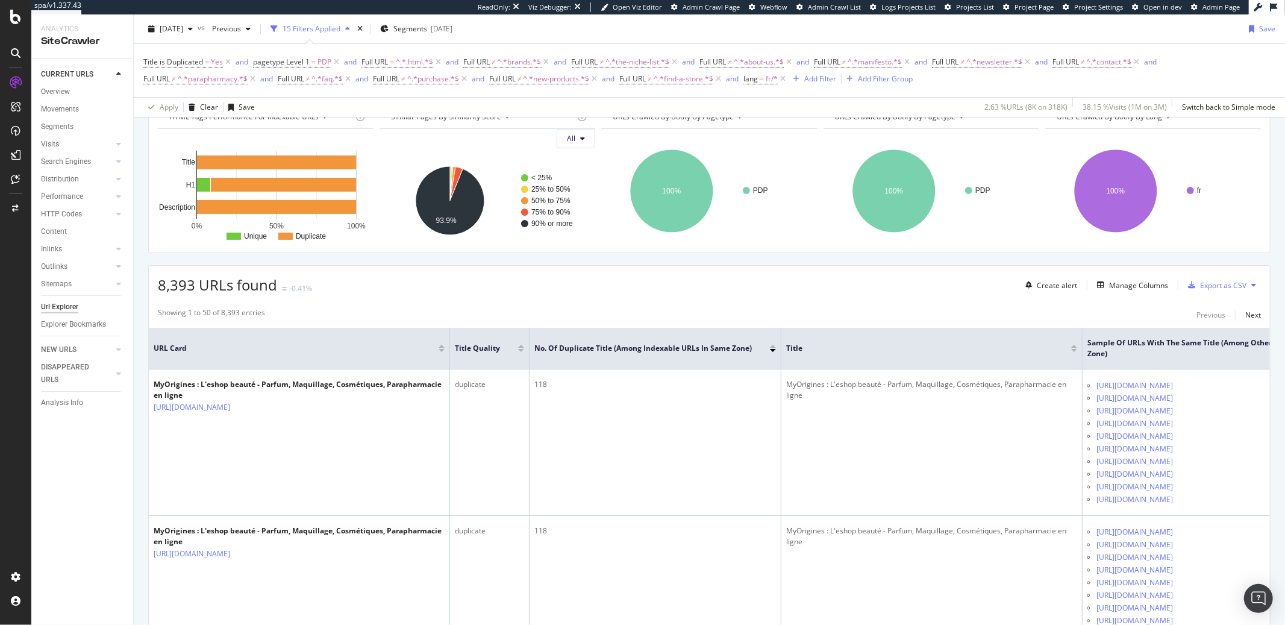
scroll to position [145, 0]
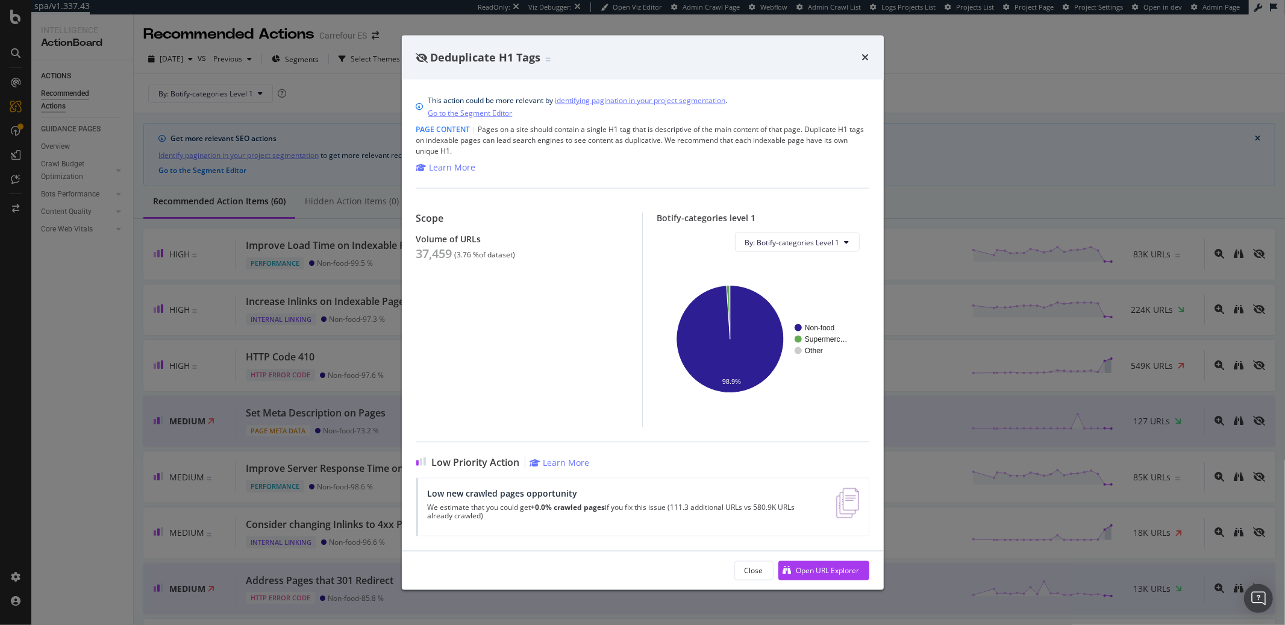
click at [116, 306] on div "Deduplicate H1 Tags This action could be more relevant by identifying paginatio…" at bounding box center [642, 312] width 1285 height 625
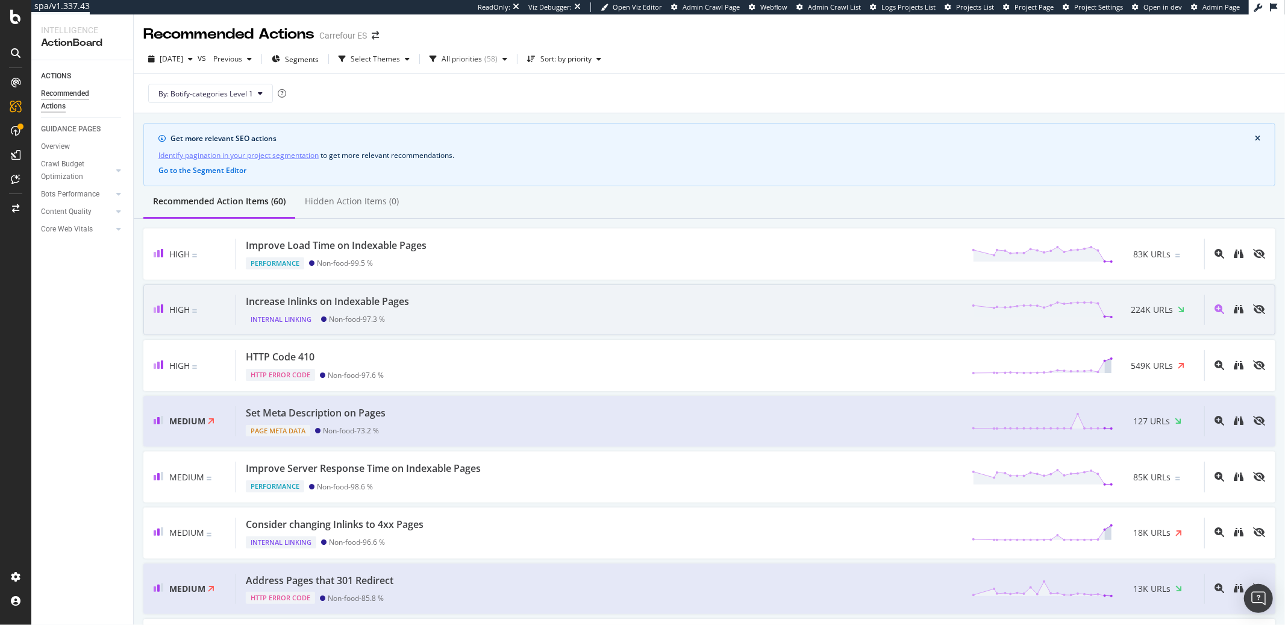
click at [338, 293] on div "High Increase Inlinks on Indexable Pages Internal Linking Non-food - 97.3 % 224…" at bounding box center [709, 309] width 1132 height 51
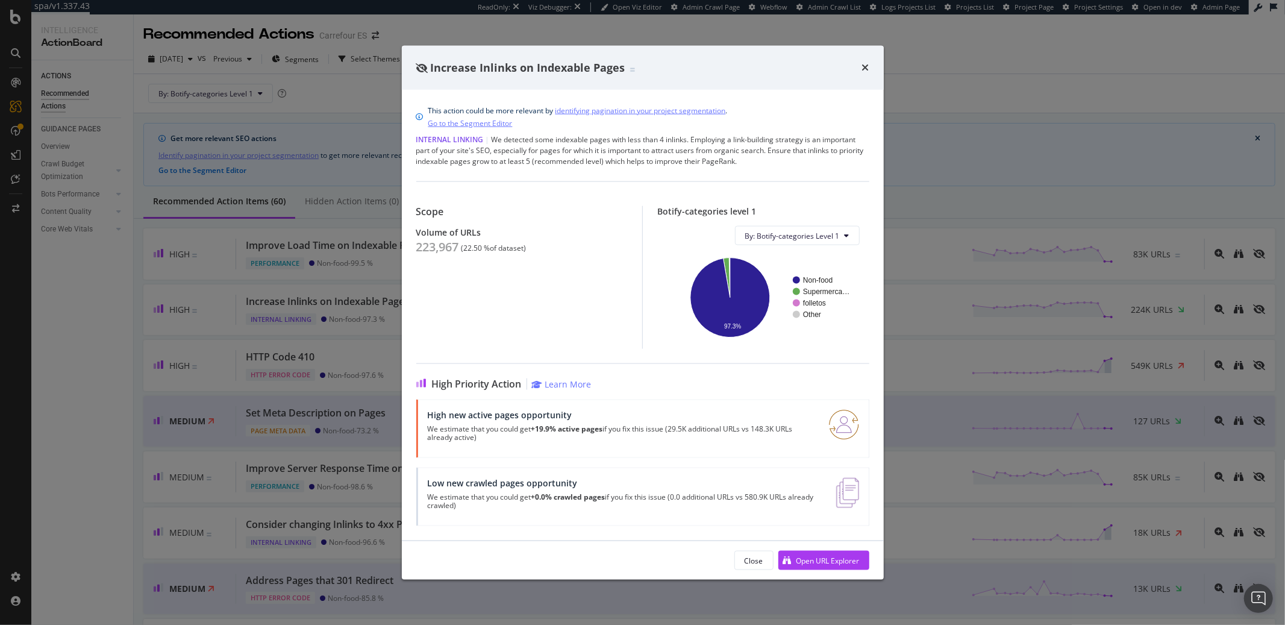
click at [41, 333] on div "Increase Inlinks on Indexable Pages This action could be more relevant by ident…" at bounding box center [642, 312] width 1285 height 625
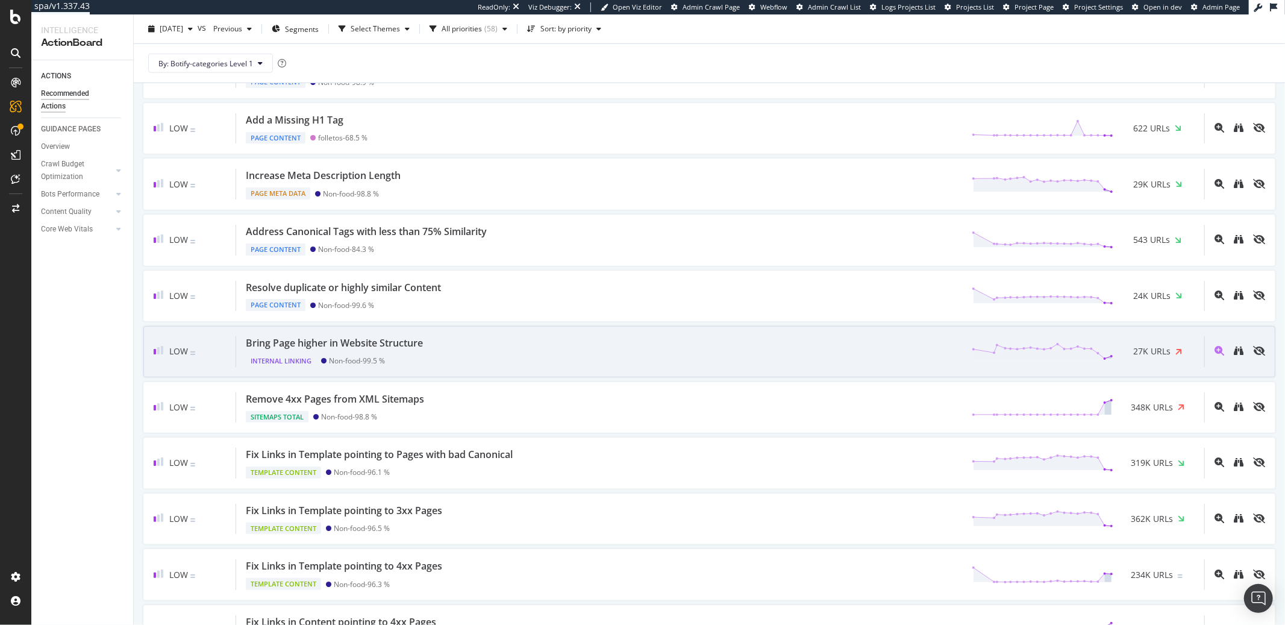
scroll to position [907, 0]
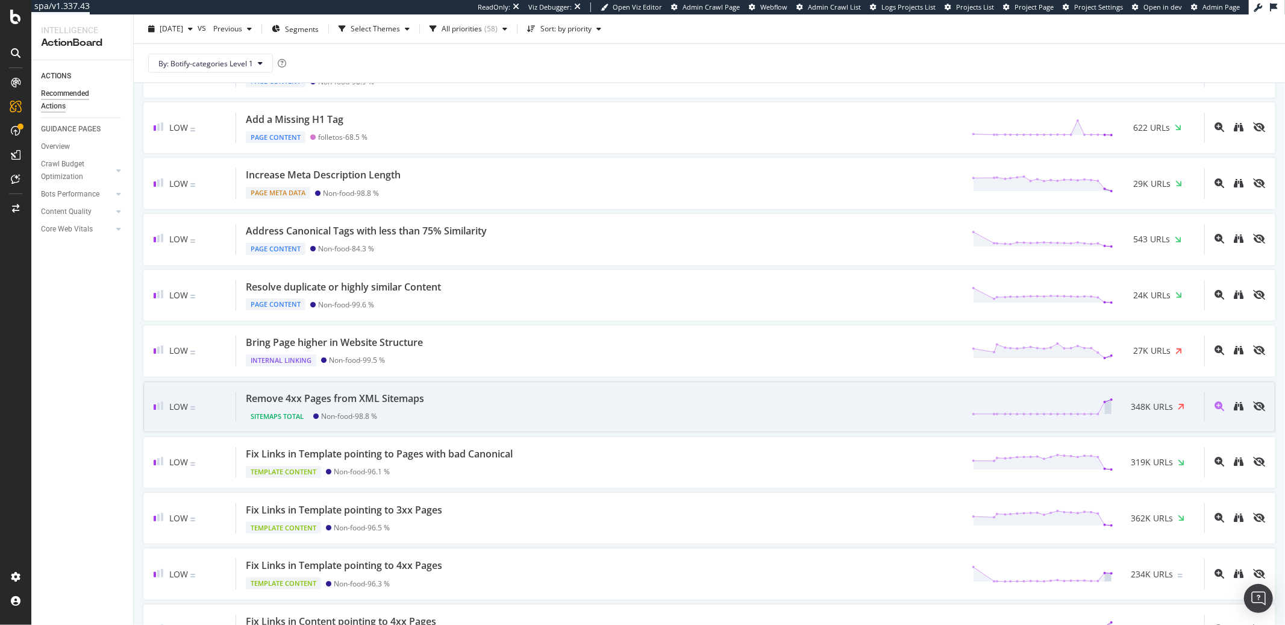
click at [456, 406] on div "Remove 4xx Pages from XML Sitemaps Sitemaps Total Non-food - 98.8 % 348K URLs" at bounding box center [720, 407] width 968 height 31
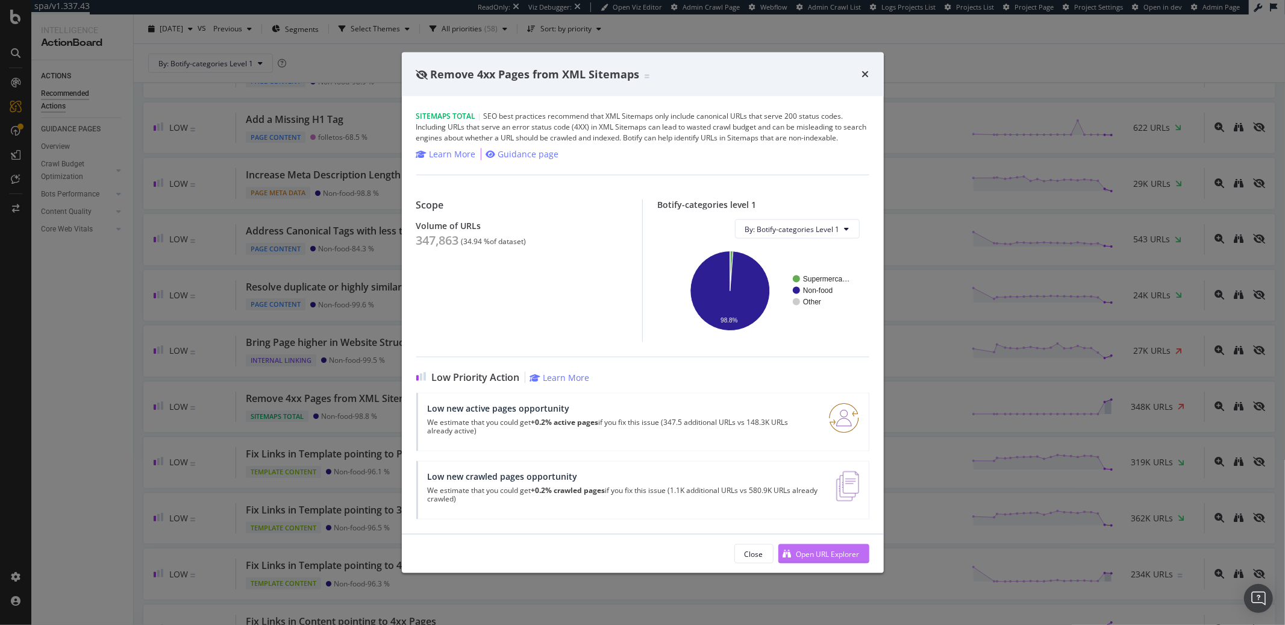
click at [820, 469] on div "Open URL Explorer" at bounding box center [828, 553] width 63 height 10
click at [51, 369] on div "Remove 4xx Pages from XML Sitemaps Sitemaps Total | SEO best practices recommen…" at bounding box center [642, 312] width 1285 height 625
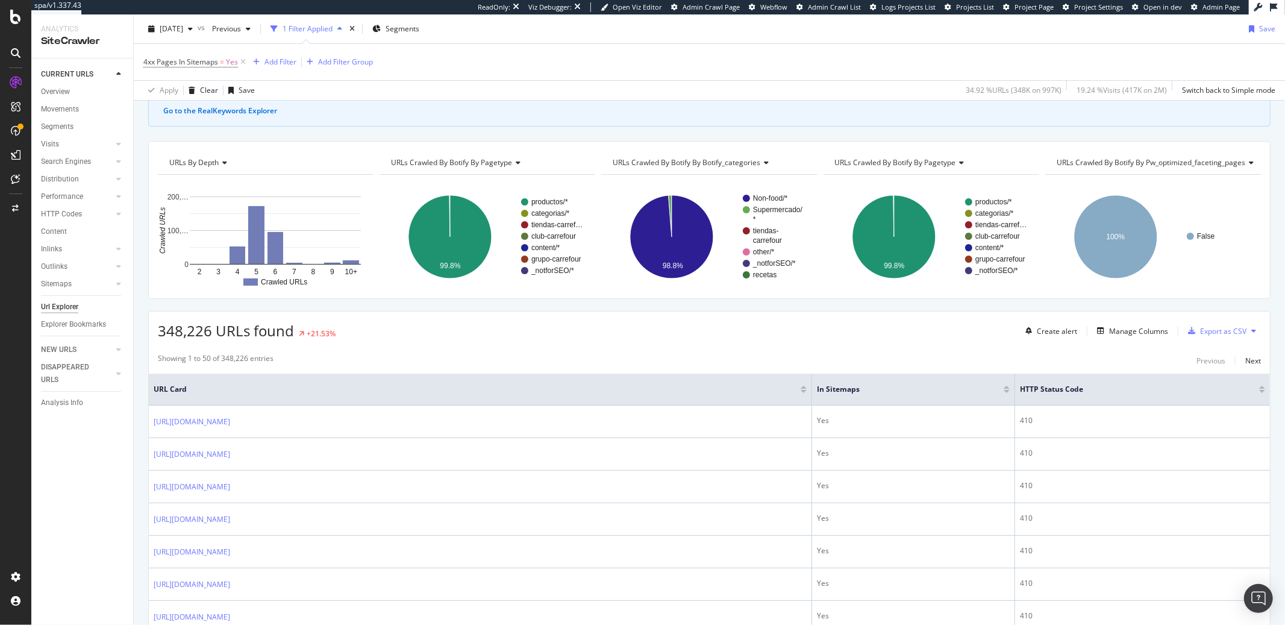
scroll to position [225, 0]
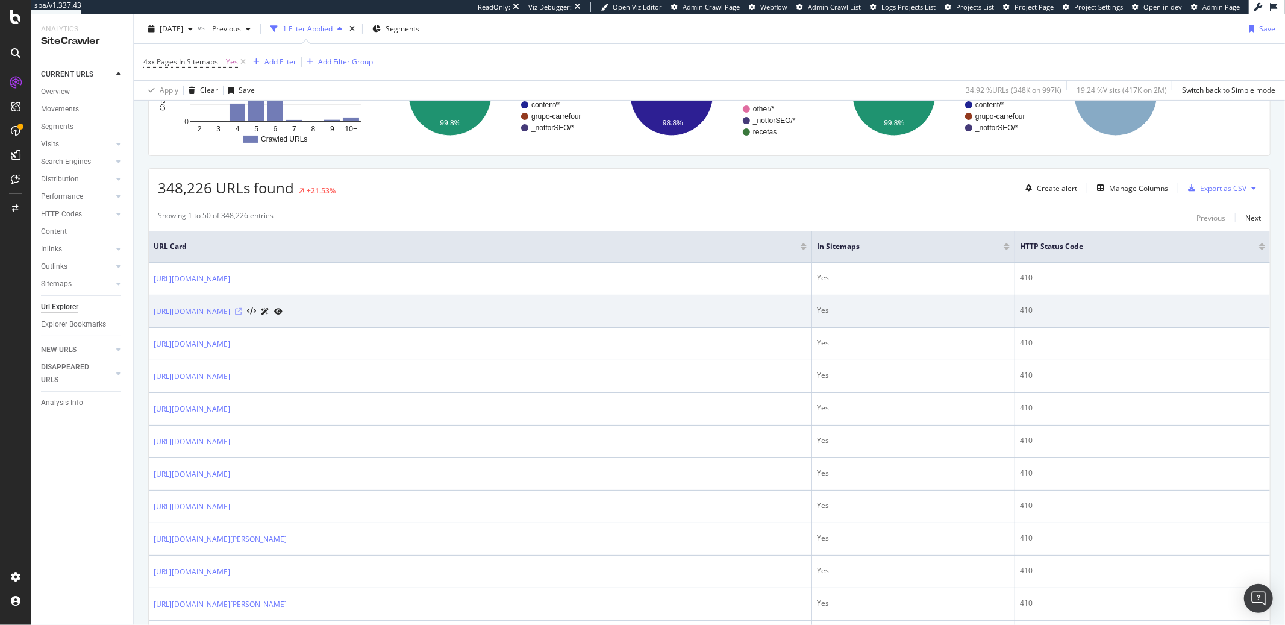
click at [242, 312] on icon at bounding box center [238, 311] width 7 height 7
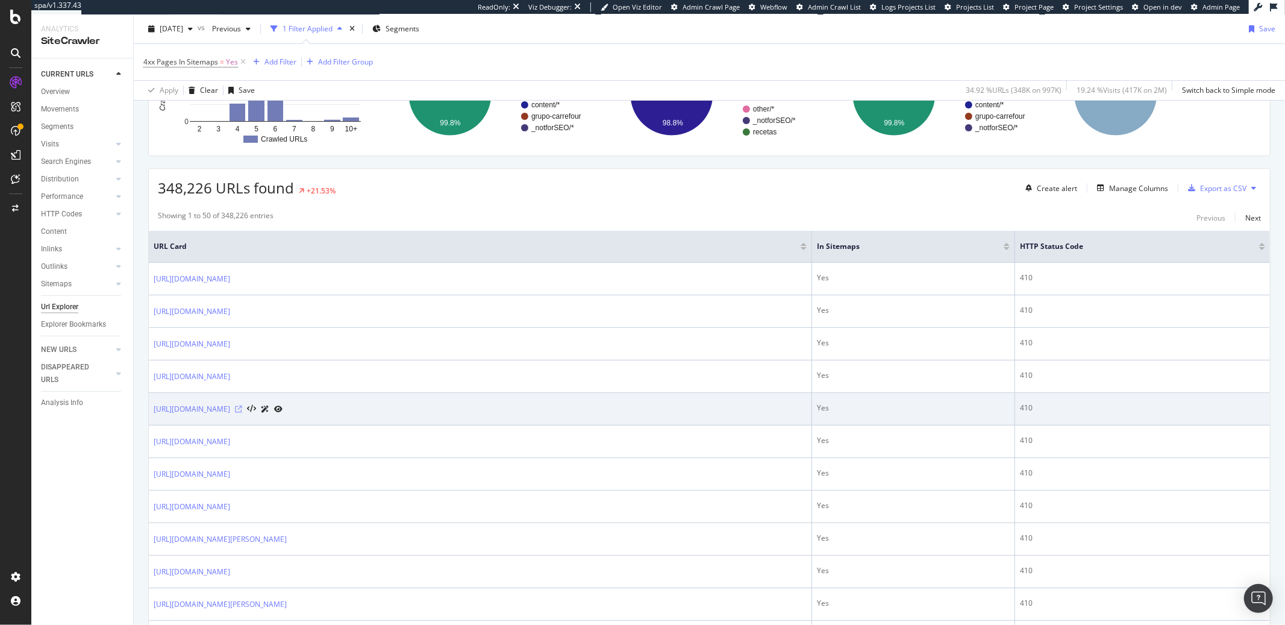
click at [242, 411] on icon at bounding box center [238, 409] width 7 height 7
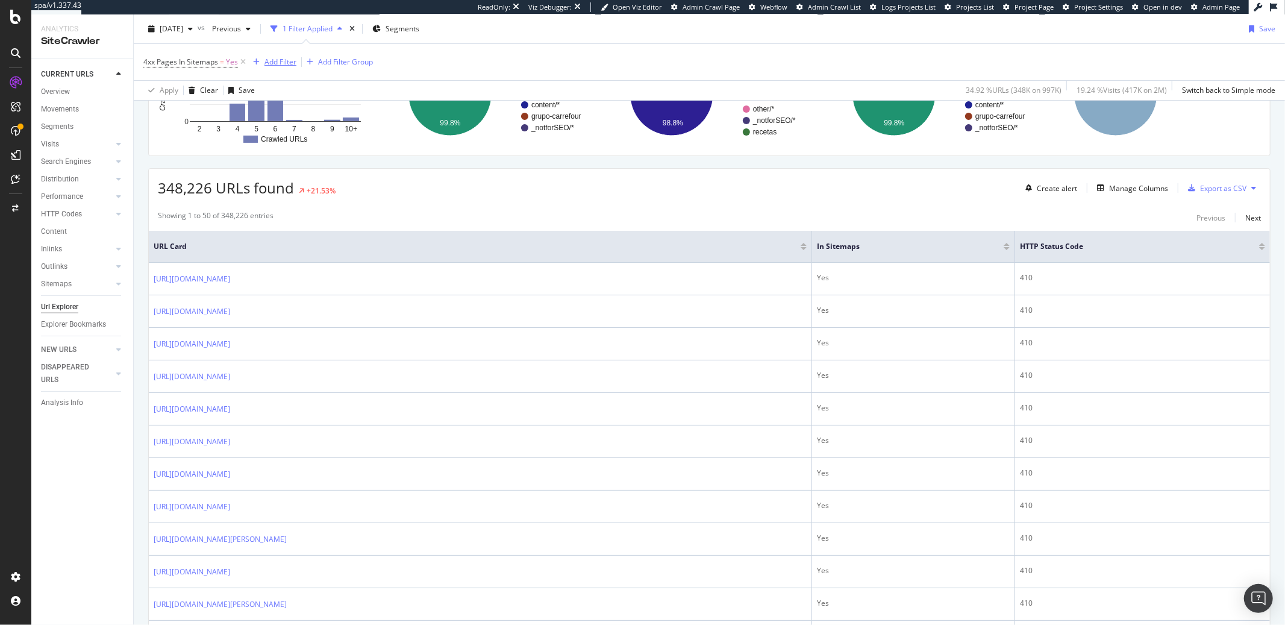
click at [277, 63] on div "Add Filter" at bounding box center [281, 62] width 32 height 10
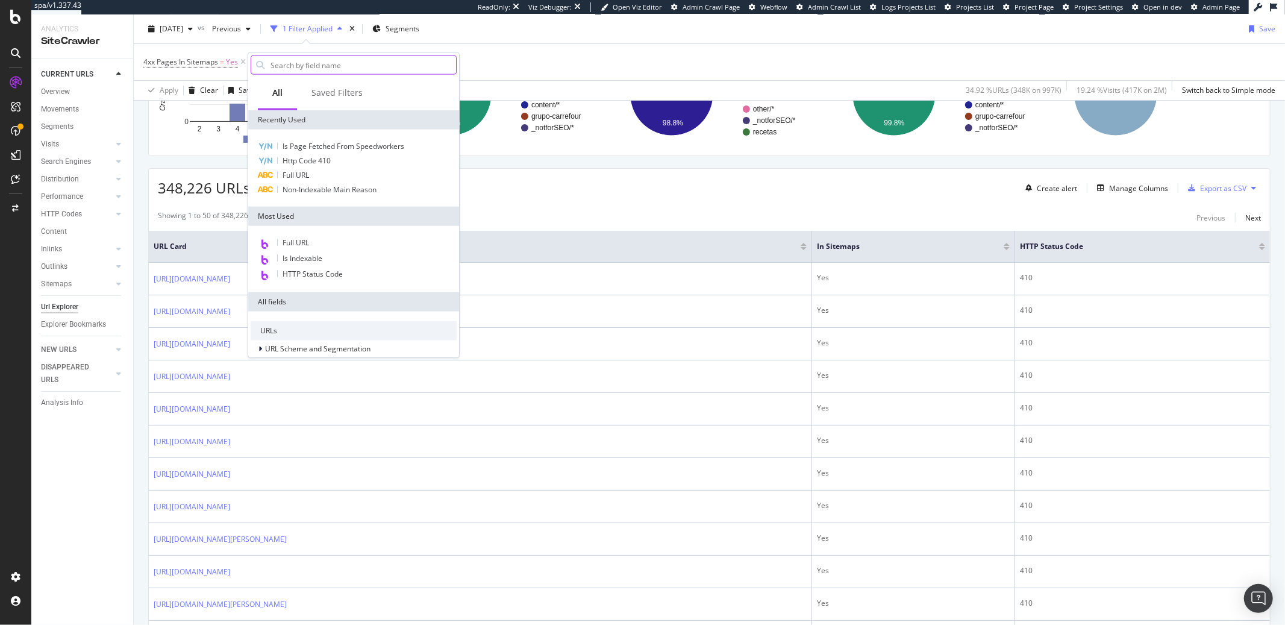
click at [286, 66] on input "text" at bounding box center [362, 65] width 187 height 18
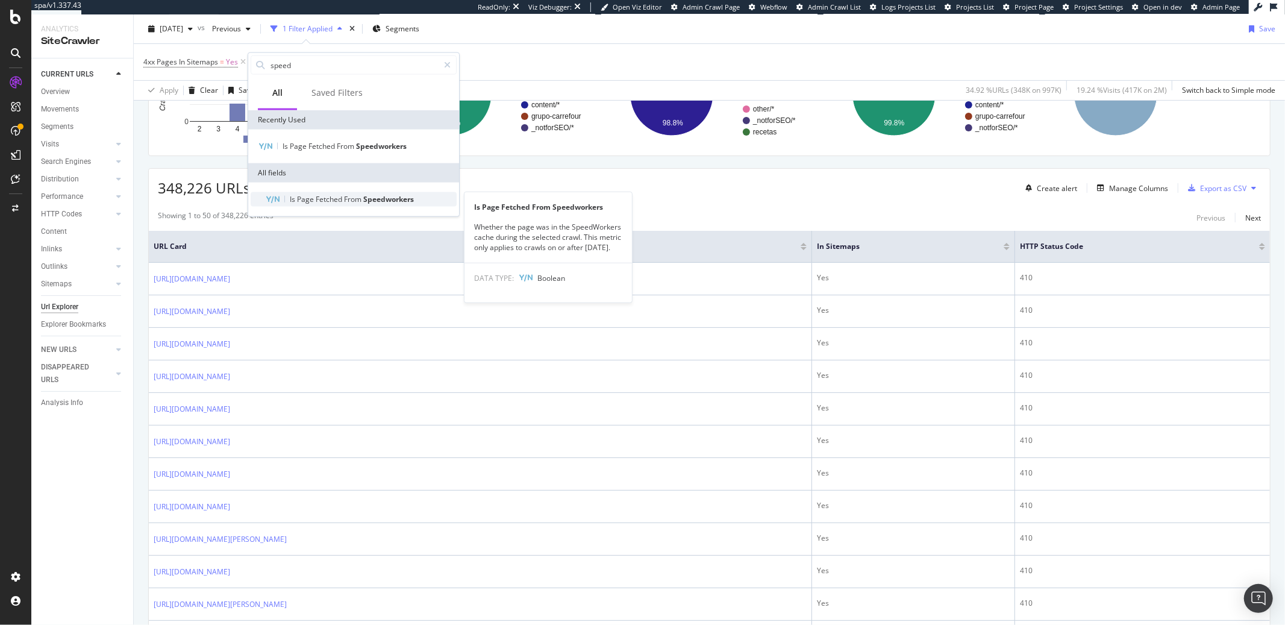
type input "speed"
click at [339, 201] on span "Fetched" at bounding box center [330, 199] width 28 height 10
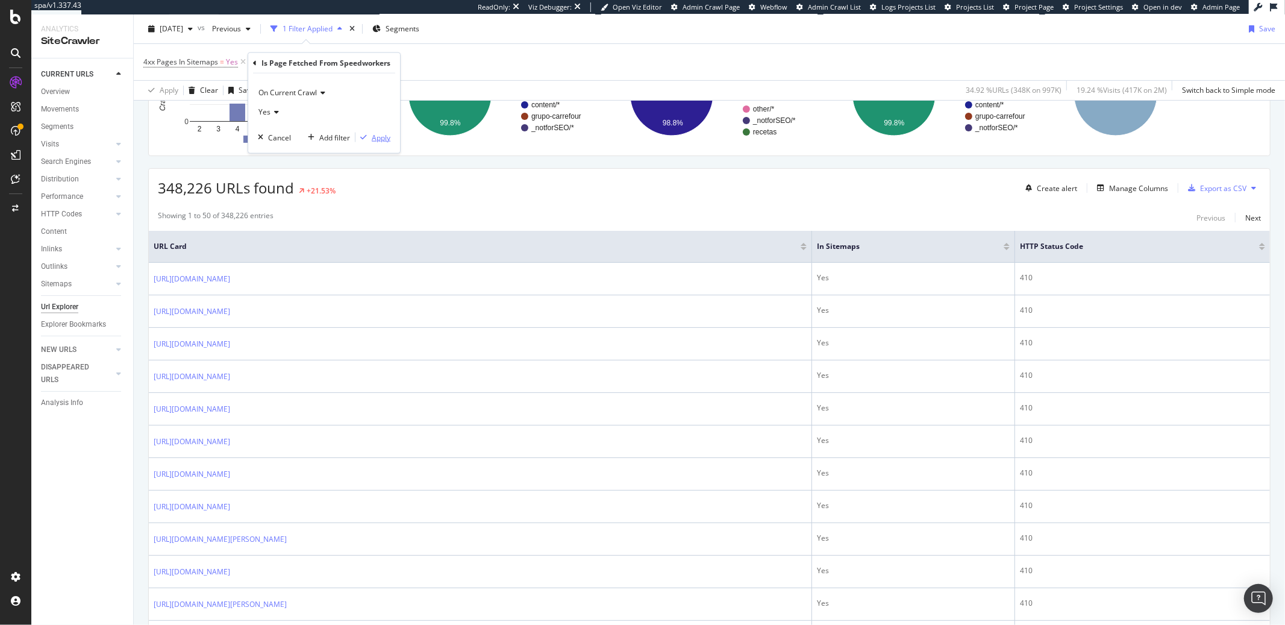
click at [377, 137] on div "Apply" at bounding box center [381, 137] width 19 height 10
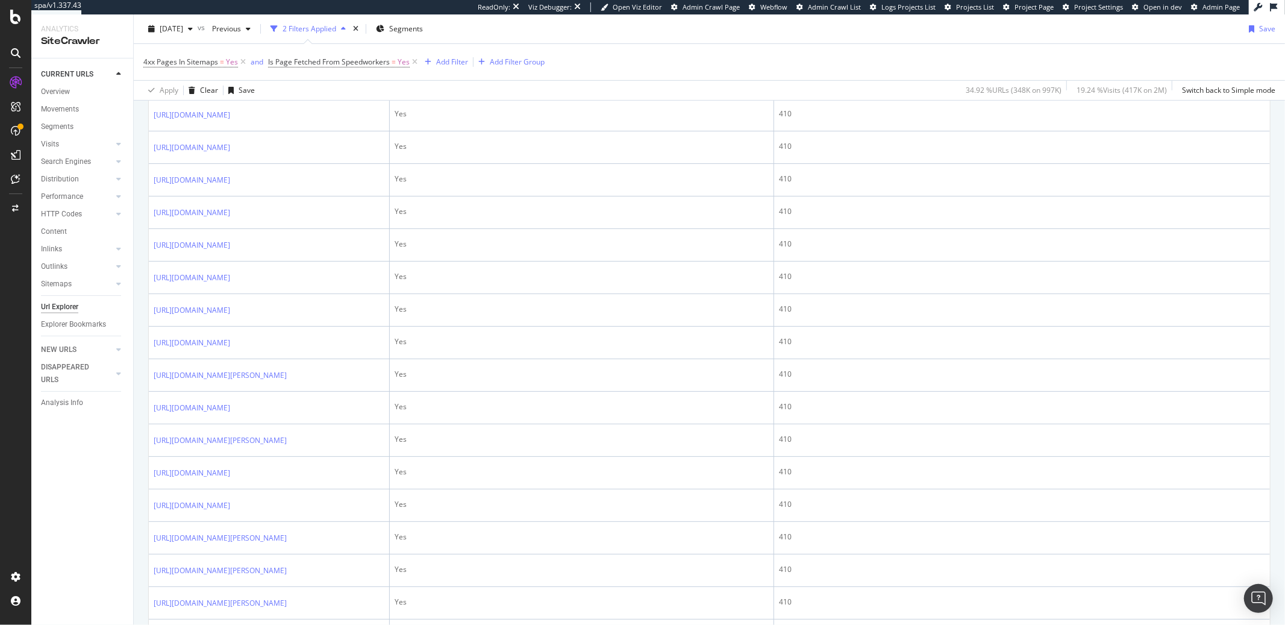
scroll to position [190, 0]
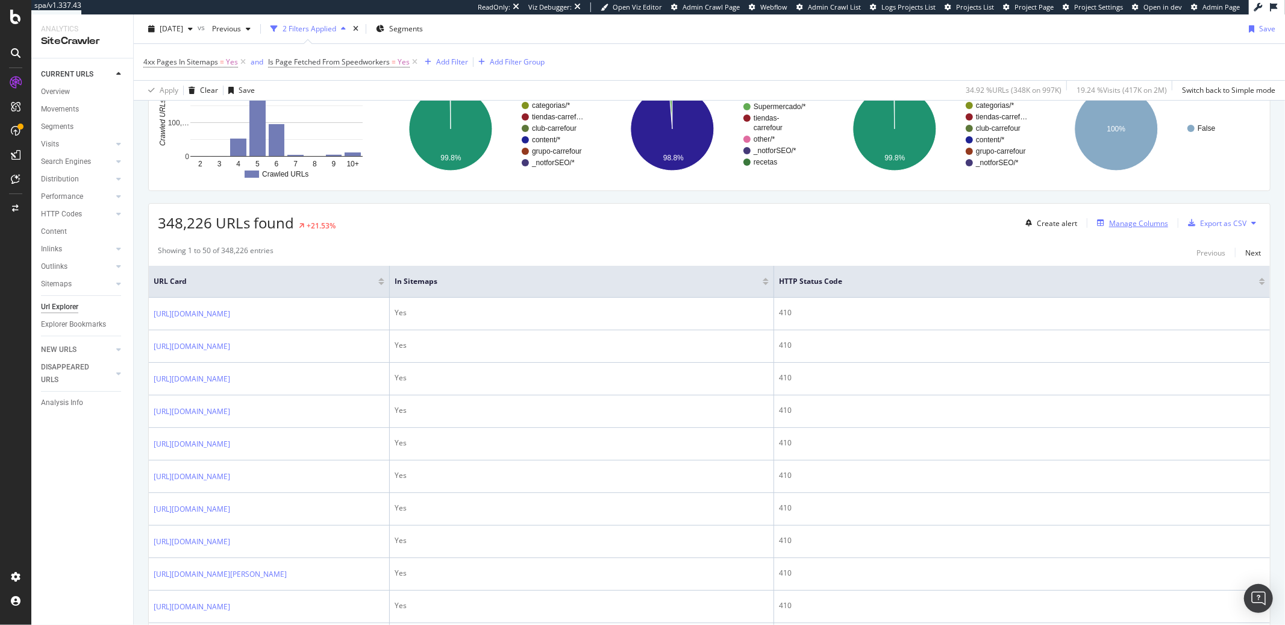
click at [1123, 228] on div "Manage Columns" at bounding box center [1138, 223] width 59 height 10
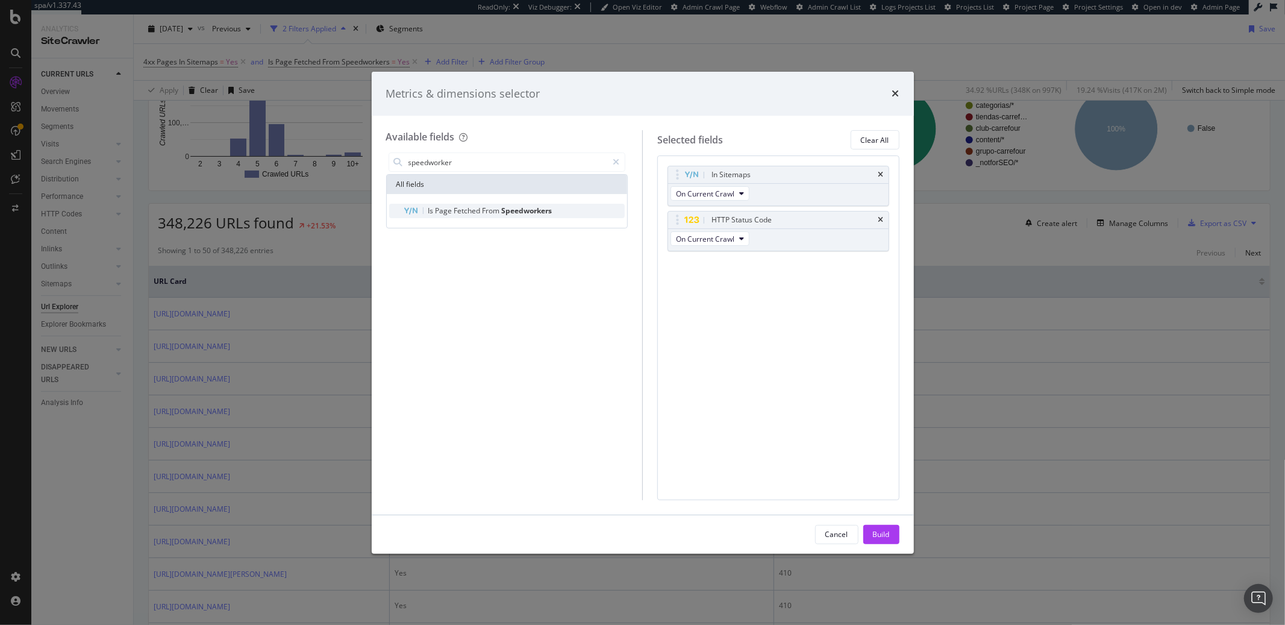
type input "speedworker"
click at [506, 208] on span "Speedworkers" at bounding box center [527, 210] width 51 height 10
click at [897, 530] on button "Build" at bounding box center [882, 534] width 36 height 19
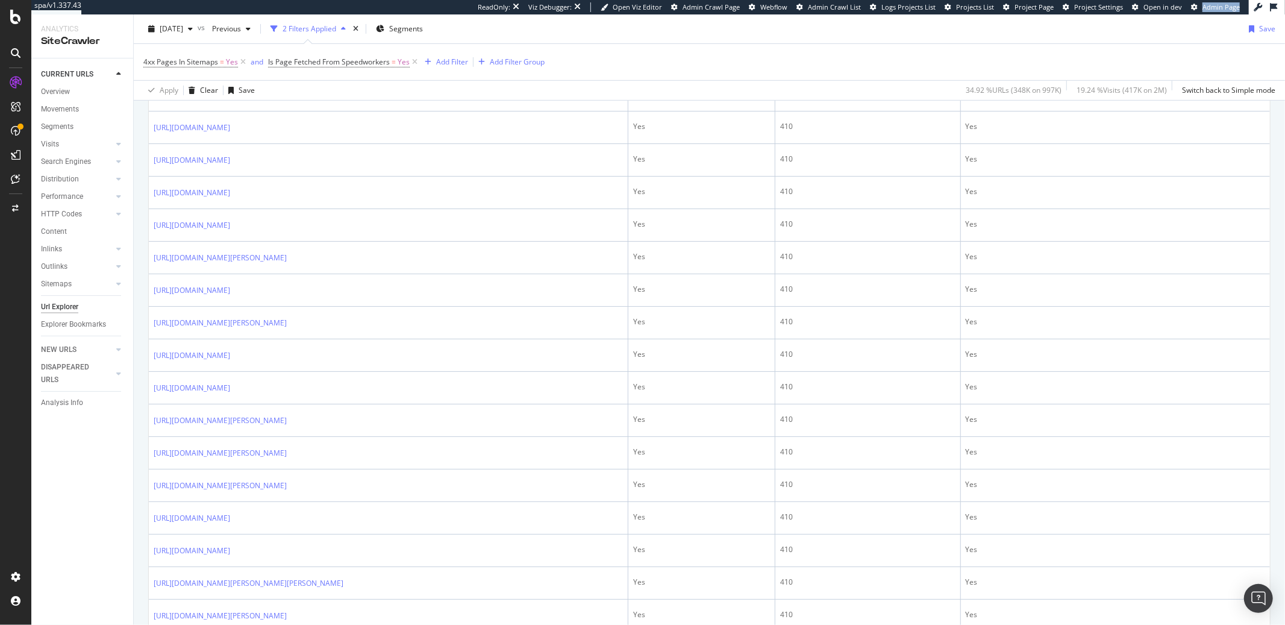
scroll to position [506, 0]
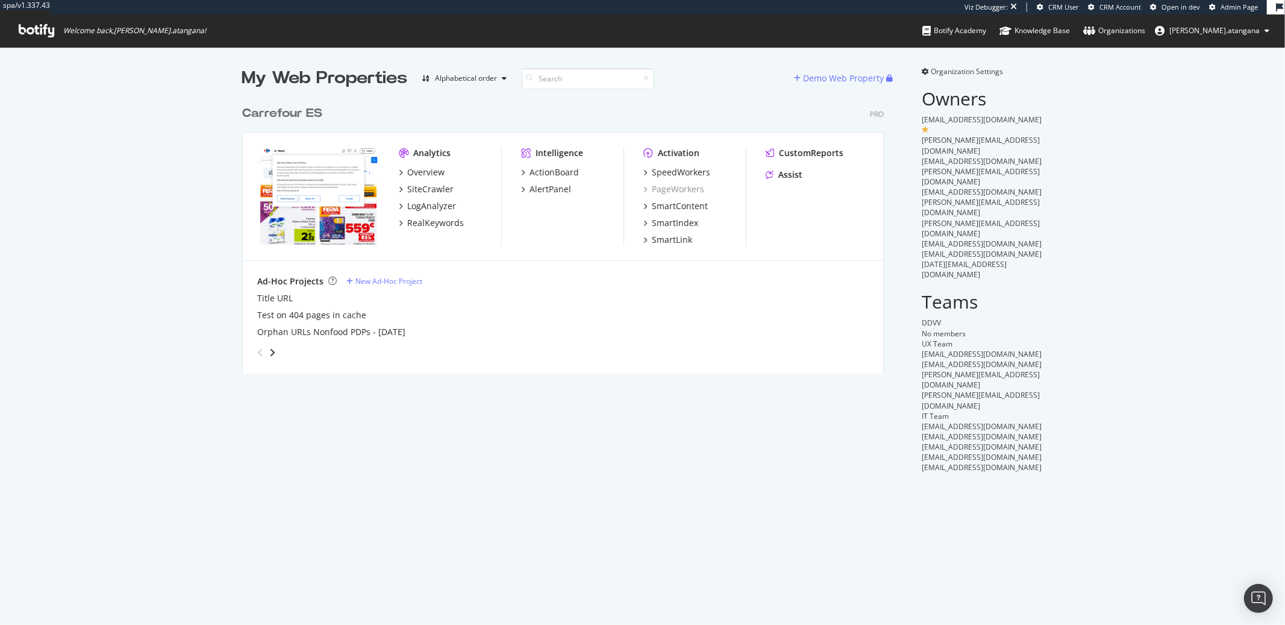
scroll to position [273, 641]
click at [678, 174] on div "SpeedWorkers" at bounding box center [681, 172] width 58 height 12
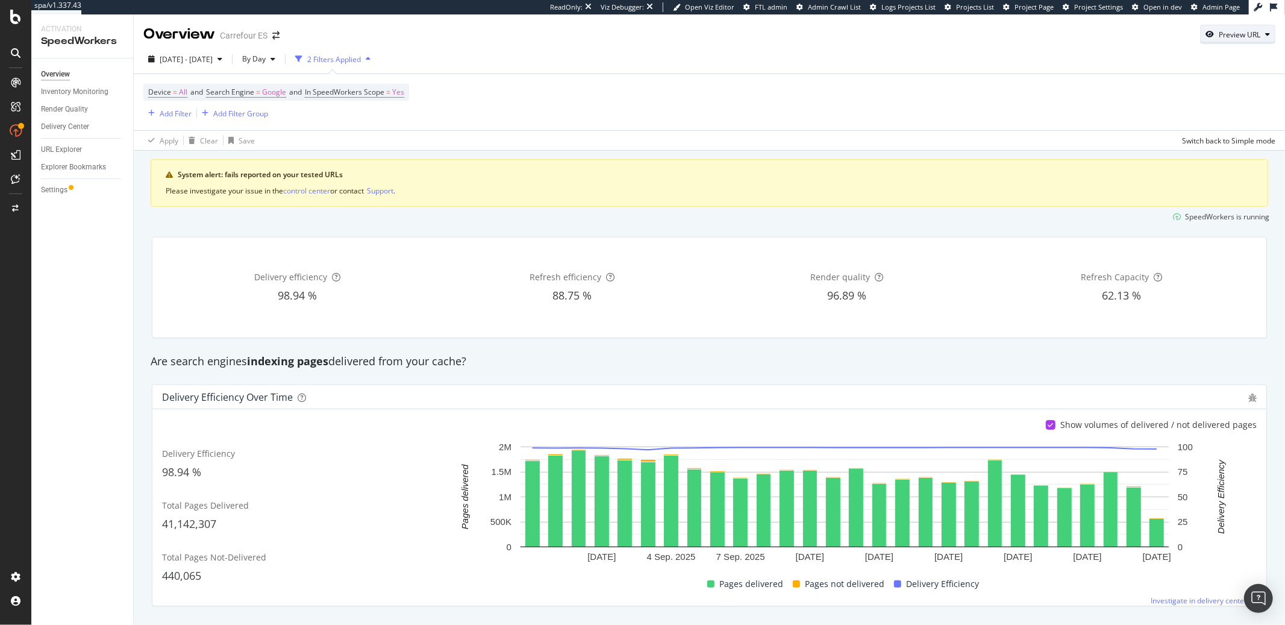
click at [1218, 40] on div "Preview URL" at bounding box center [1238, 34] width 74 height 17
click at [1173, 93] on input "url" at bounding box center [1191, 90] width 131 height 21
paste input "[URL][DOMAIN_NAME]"
type input "[URL][DOMAIN_NAME]"
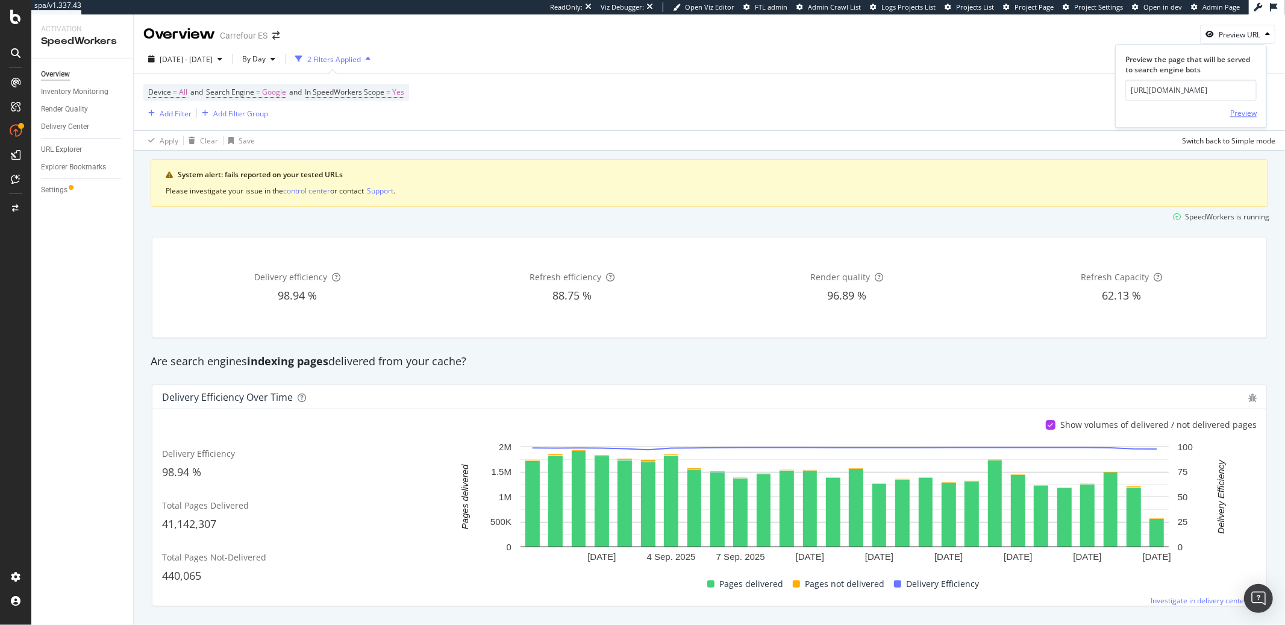
click at [1237, 117] on div "Preview" at bounding box center [1244, 113] width 27 height 10
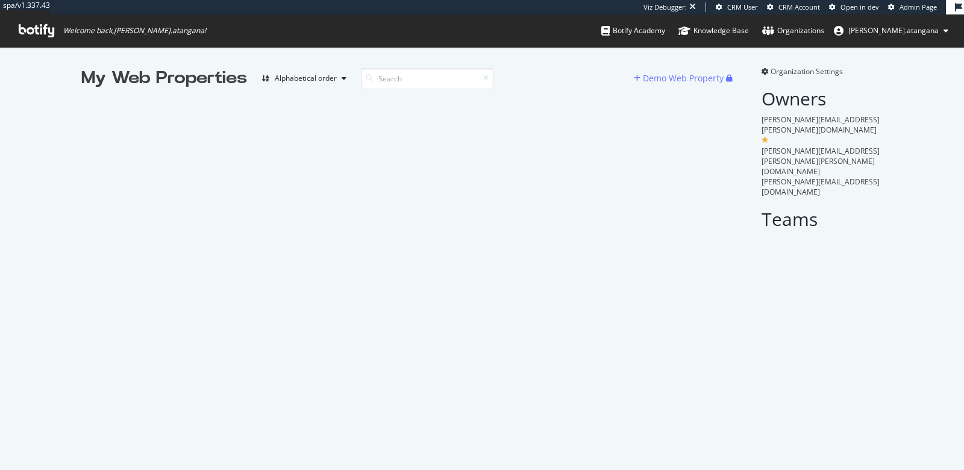
scroll to position [460, 944]
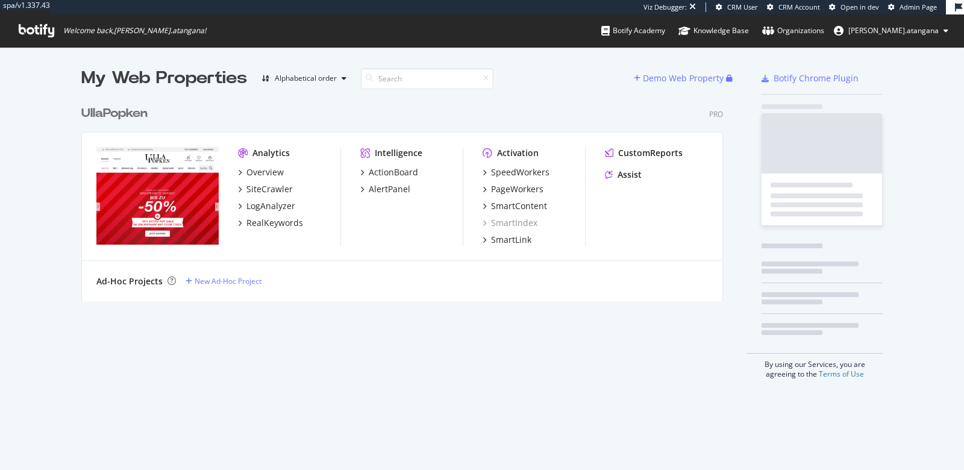
scroll to position [201, 641]
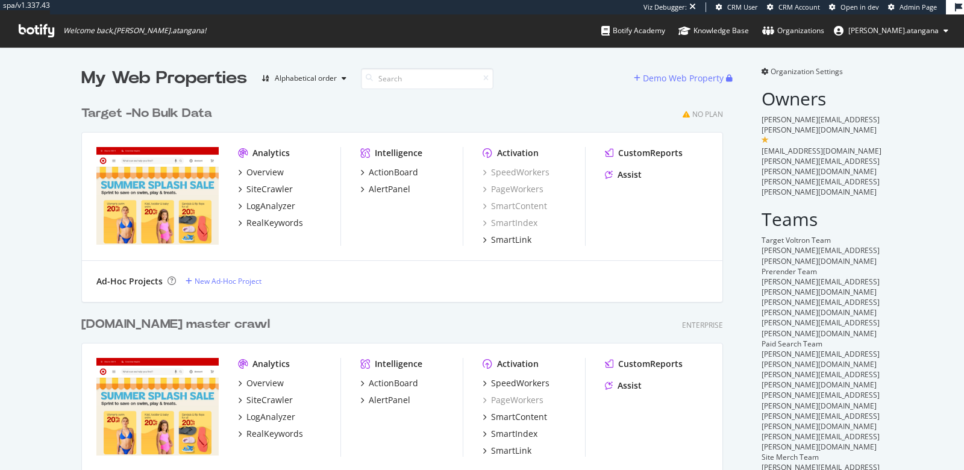
scroll to position [484, 641]
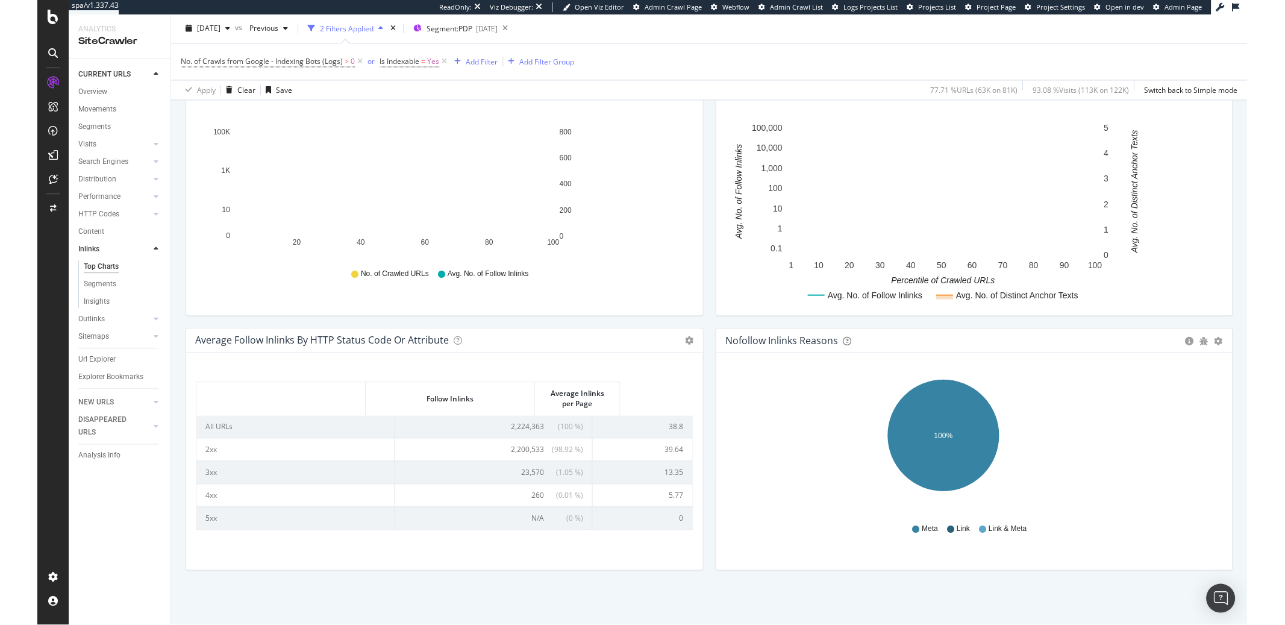
scroll to position [415, 0]
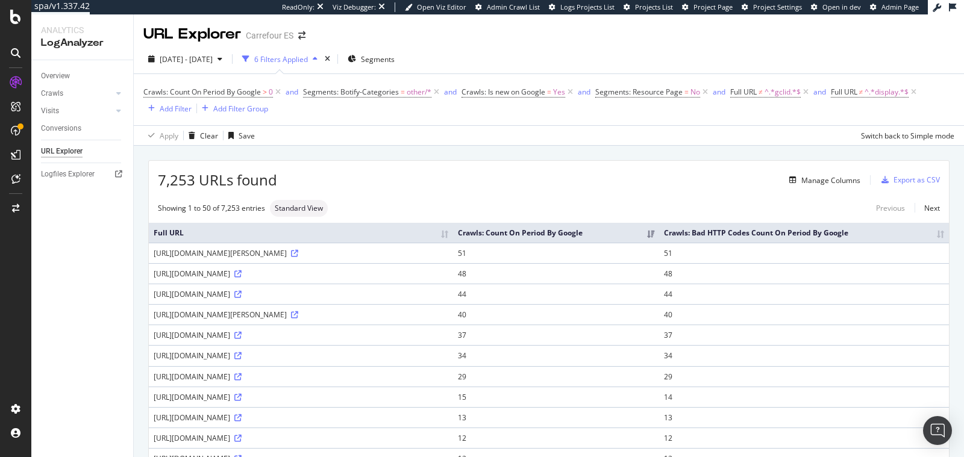
scroll to position [936, 0]
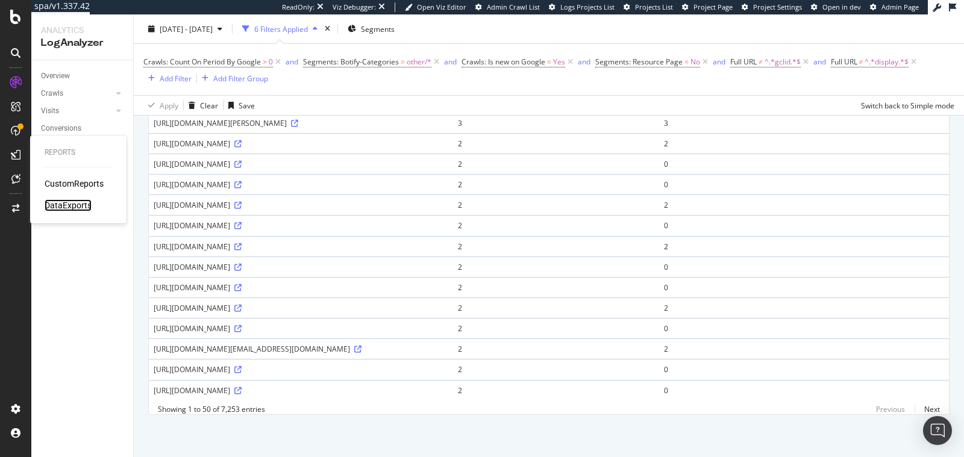
click at [74, 199] on div "DataExports" at bounding box center [68, 205] width 47 height 12
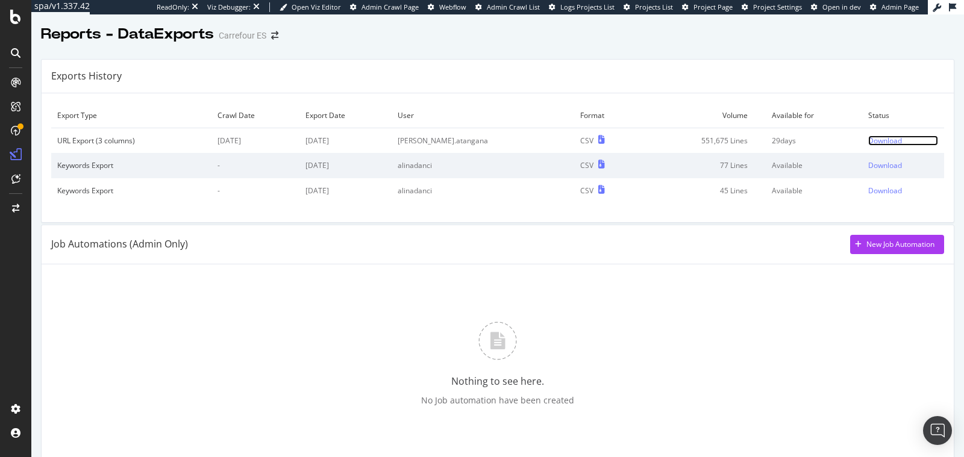
click at [868, 144] on div "Download" at bounding box center [885, 141] width 34 height 10
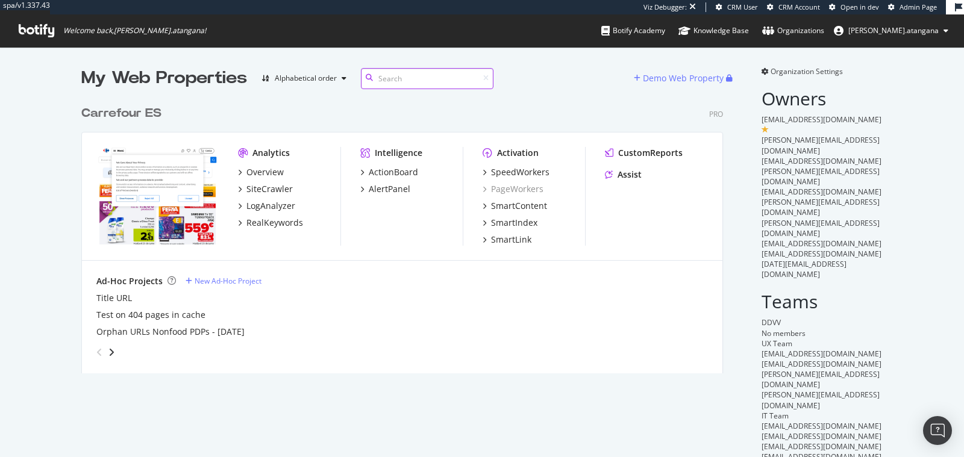
scroll to position [273, 641]
click at [215, 283] on div "New Ad-Hoc Project" at bounding box center [228, 281] width 67 height 10
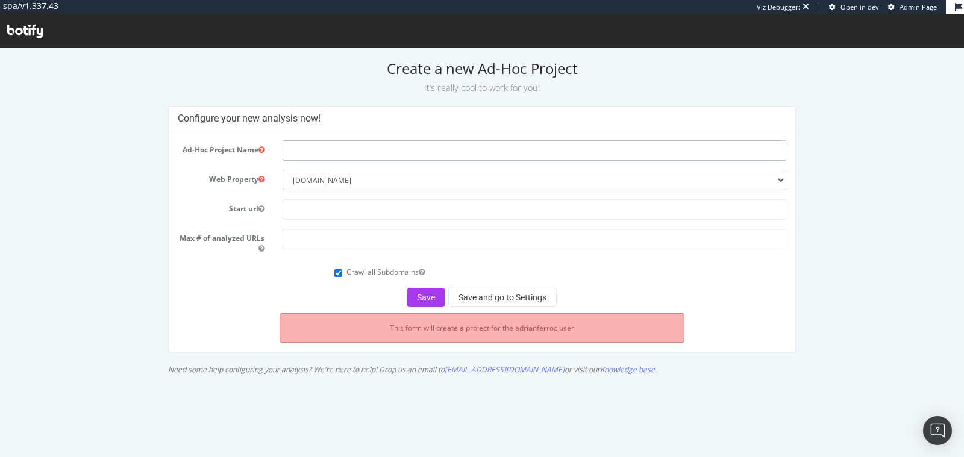
click at [286, 155] on input "text" at bounding box center [535, 150] width 504 height 20
type input "Test 410"
click at [298, 205] on input "text" at bounding box center [535, 209] width 504 height 20
click at [248, 281] on form "Ad-Hoc Project Name Test 410 Web Property --------- [DOMAIN_NAME] Start url Max…" at bounding box center [482, 223] width 608 height 167
click at [336, 275] on input "Crawl all Subdomains" at bounding box center [338, 273] width 8 height 8
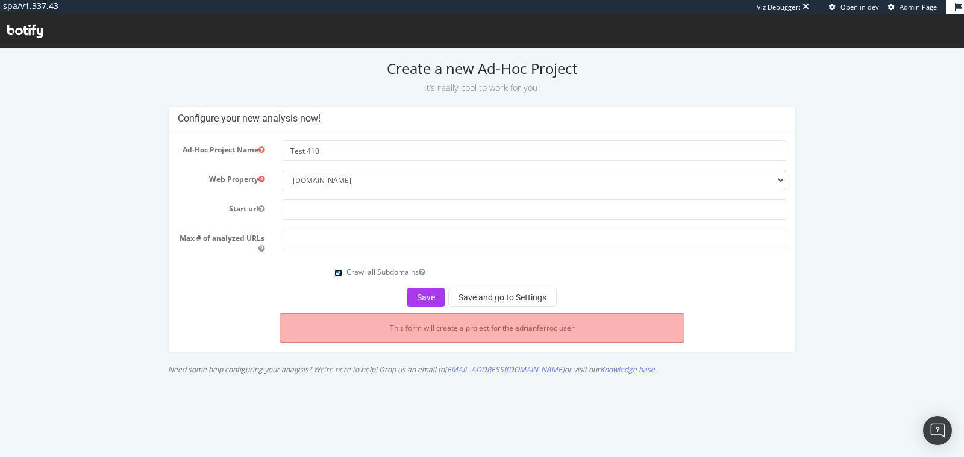
checkbox input "false"
click at [286, 277] on div "Crawl all Subdomains" at bounding box center [482, 271] width 626 height 16
click at [465, 297] on button "Save and go to Settings" at bounding box center [502, 297] width 108 height 19
click at [356, 214] on input "text" at bounding box center [535, 209] width 504 height 20
click at [318, 175] on select "--------- www.carrefour.es" at bounding box center [535, 180] width 504 height 20
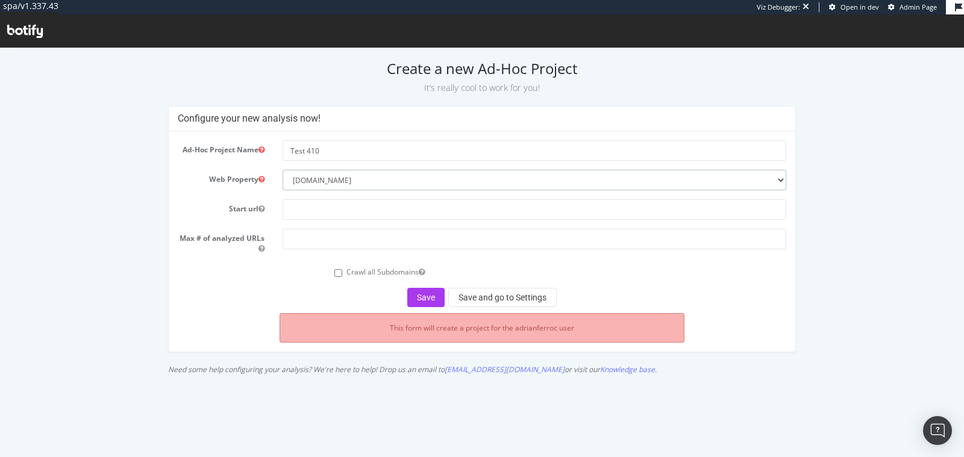
click at [283, 170] on select "--------- www.carrefour.es" at bounding box center [535, 180] width 504 height 20
click at [317, 205] on input "text" at bounding box center [535, 209] width 504 height 20
paste input "https://www.carrefour.es/"
type input "https://www.carrefour.es/"
click at [297, 244] on input "number" at bounding box center [535, 239] width 504 height 20
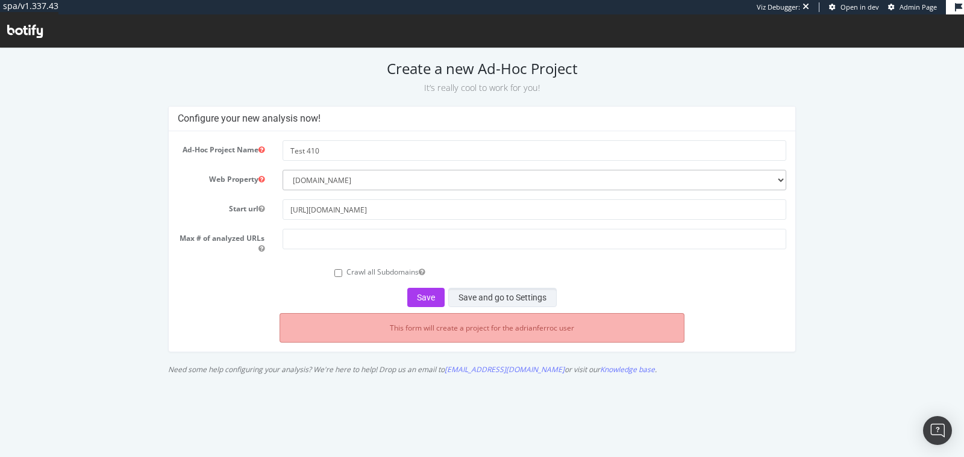
click at [478, 304] on button "Save and go to Settings" at bounding box center [502, 297] width 108 height 19
click at [362, 242] on input "number" at bounding box center [535, 239] width 504 height 20
click at [213, 312] on div "Ad-Hoc Project Name Test 410 Web Property --------- www.carrefour.es Start url …" at bounding box center [482, 241] width 626 height 221
click at [299, 245] on input "10000" at bounding box center [535, 239] width 504 height 20
click at [299, 243] on input "10000" at bounding box center [535, 239] width 504 height 20
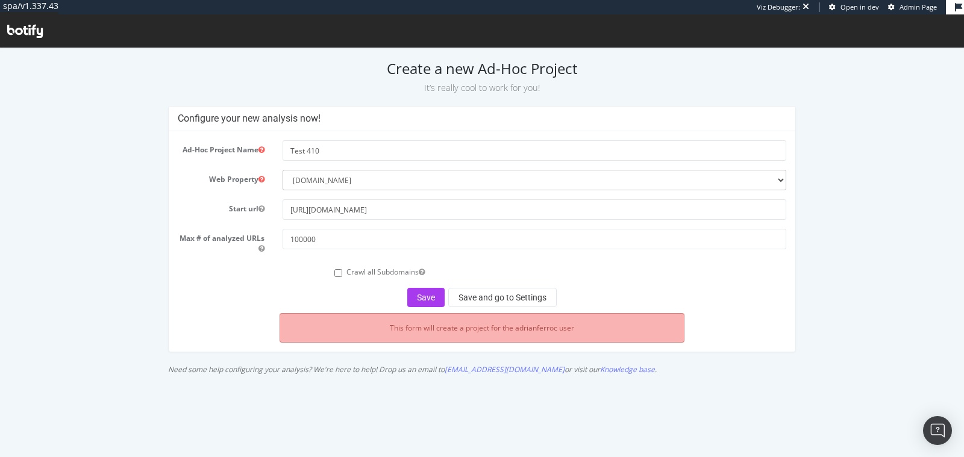
click at [282, 290] on div "Save Save and go to Settings" at bounding box center [482, 297] width 608 height 19
click at [319, 242] on input "100000" at bounding box center [535, 239] width 504 height 20
click at [310, 242] on input "100000" at bounding box center [535, 239] width 504 height 20
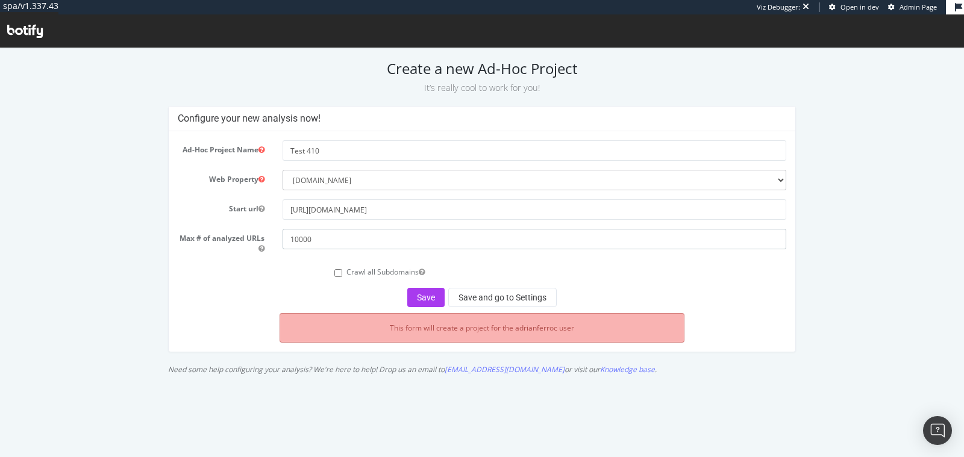
type input "10000"
click at [489, 295] on button "Save and go to Settings" at bounding box center [502, 297] width 108 height 19
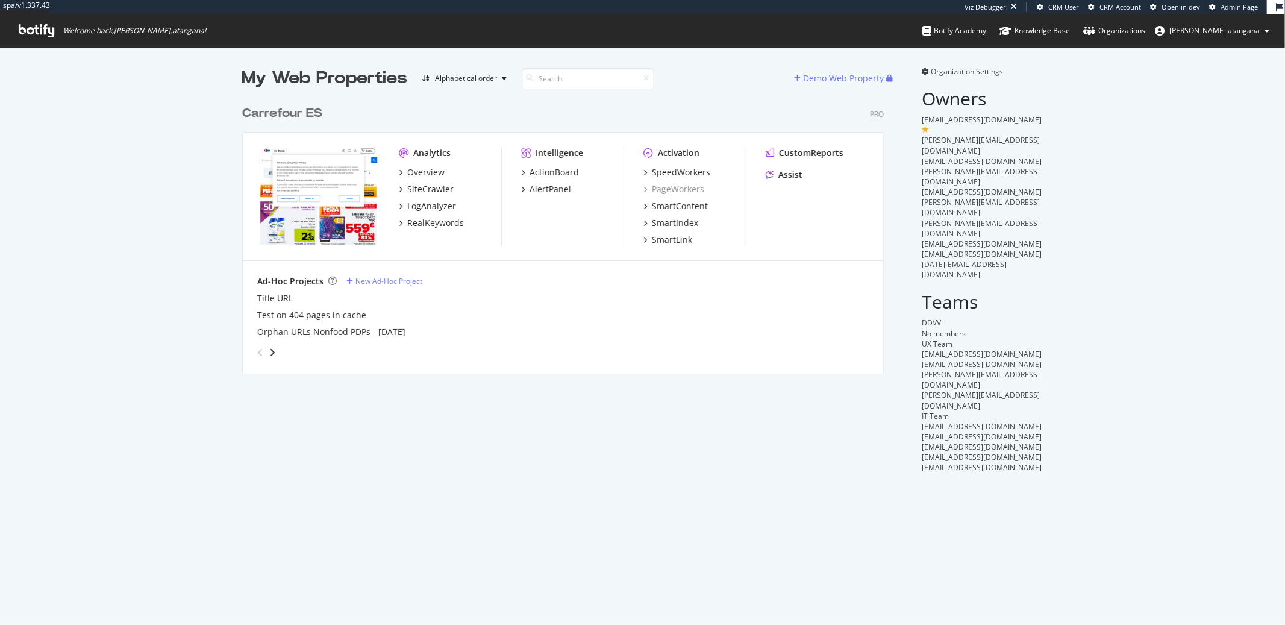
scroll to position [273, 641]
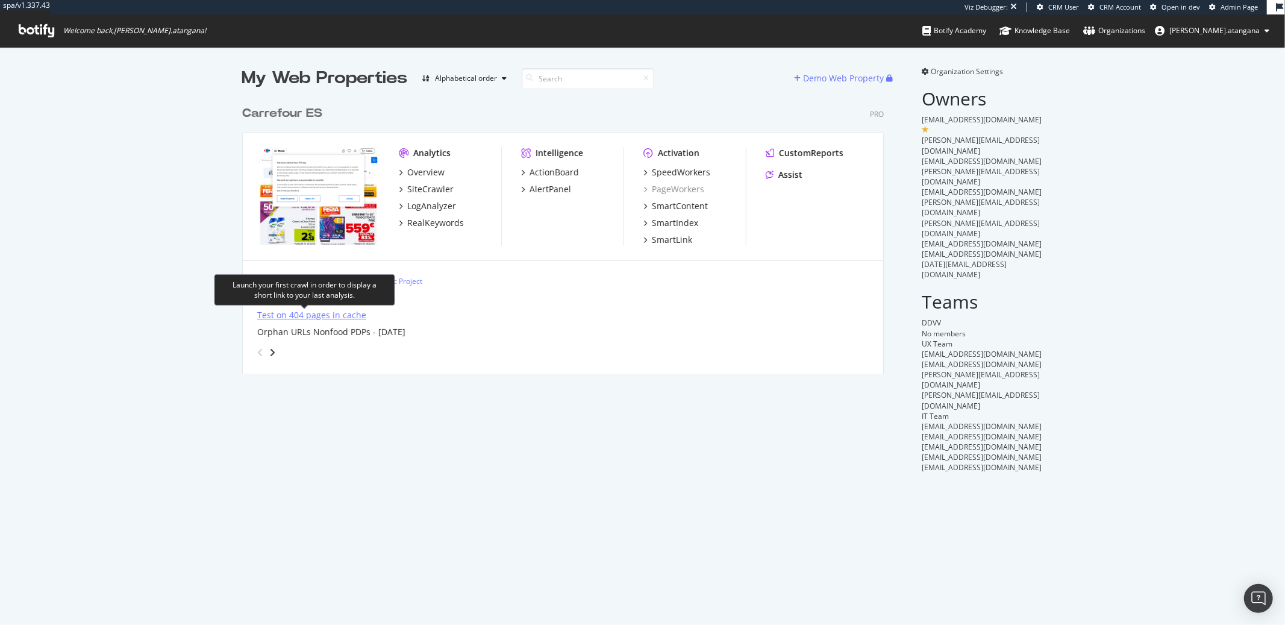
click at [287, 312] on div "Test on 404 pages in cache" at bounding box center [311, 315] width 109 height 12
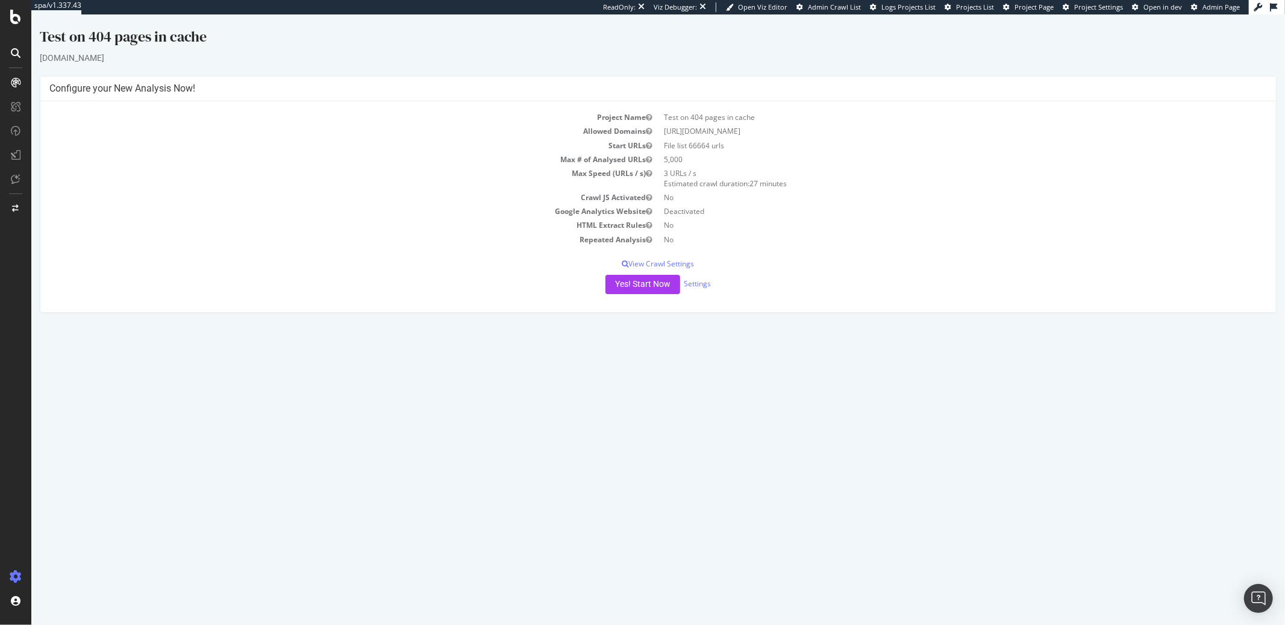
click at [709, 143] on td "File list 66664 urls" at bounding box center [962, 146] width 609 height 14
click at [694, 262] on p "View Crawl Settings" at bounding box center [658, 264] width 1218 height 10
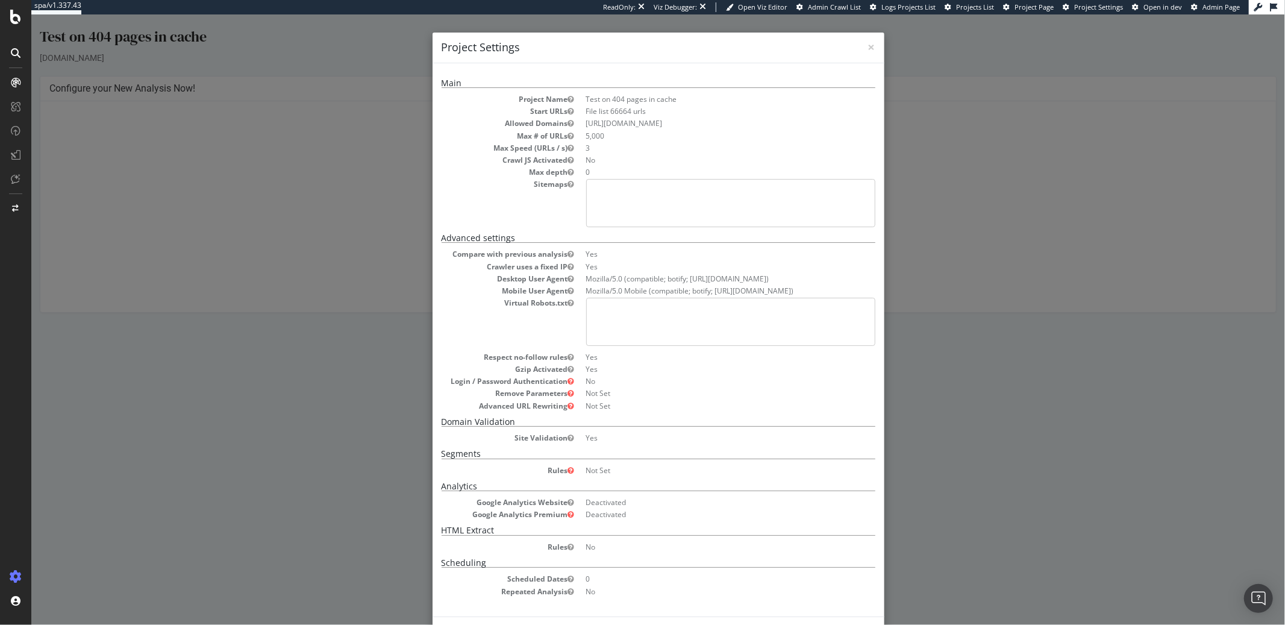
click at [343, 331] on div "× Close Project Settings Main Project Name Test on 404 pages in cache Start URL…" at bounding box center [658, 319] width 1254 height 610
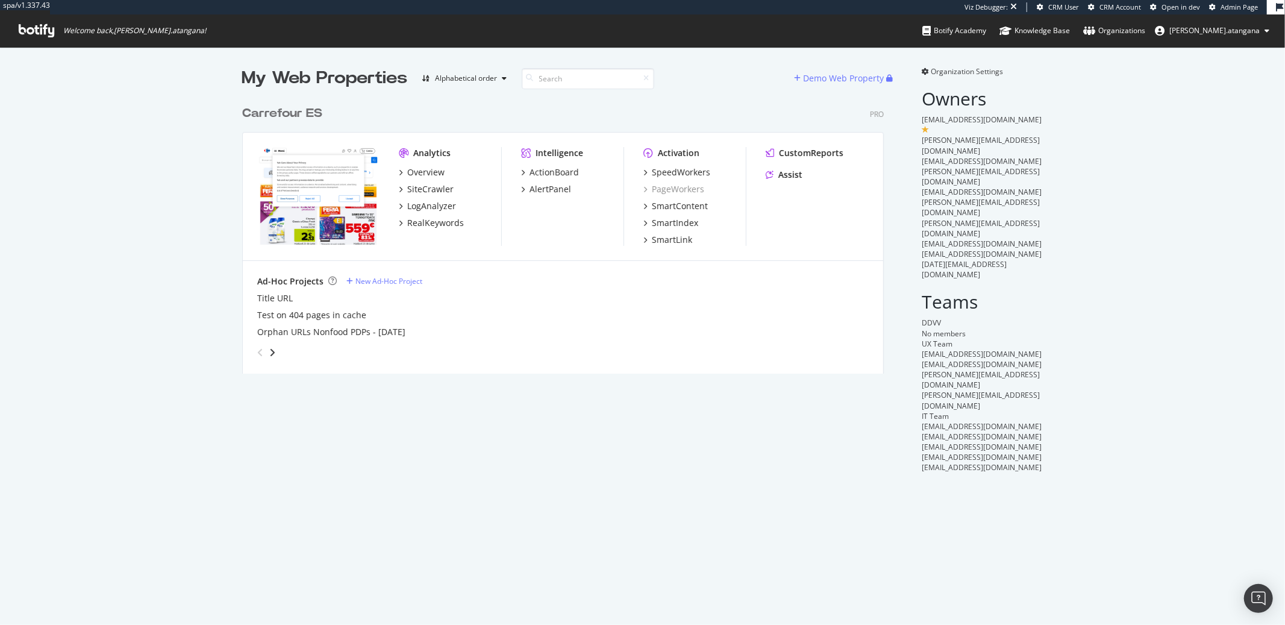
scroll to position [273, 641]
click at [273, 300] on div "Title URL" at bounding box center [275, 298] width 36 height 12
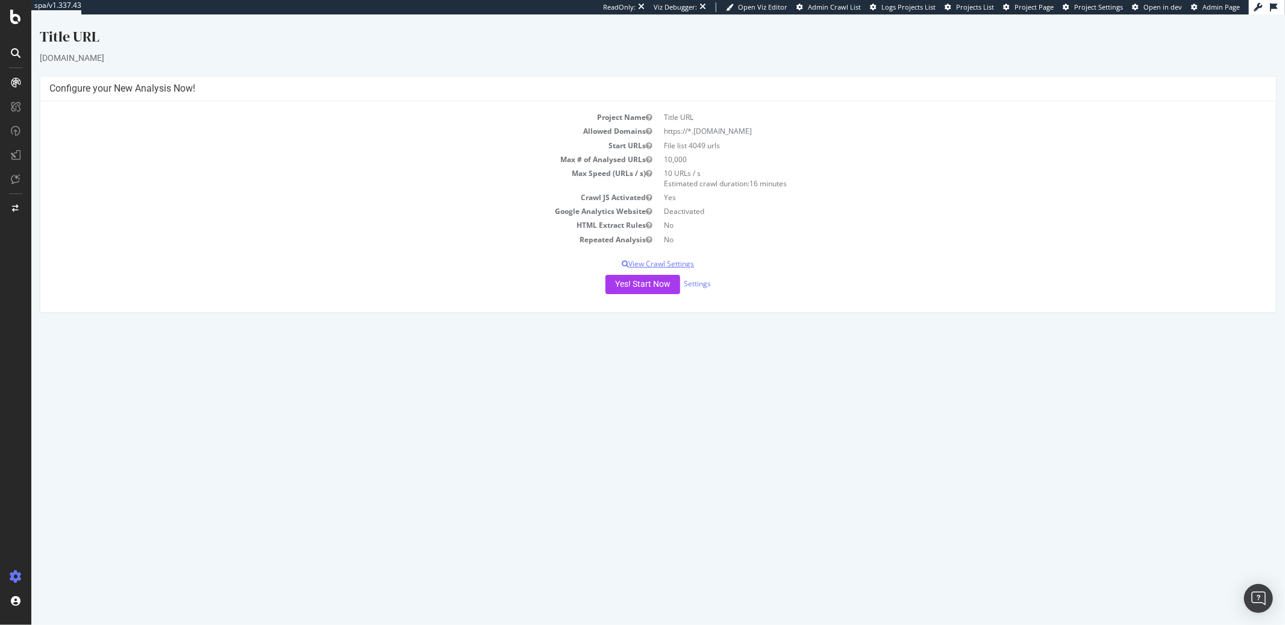
click at [680, 262] on p "View Crawl Settings" at bounding box center [658, 264] width 1218 height 10
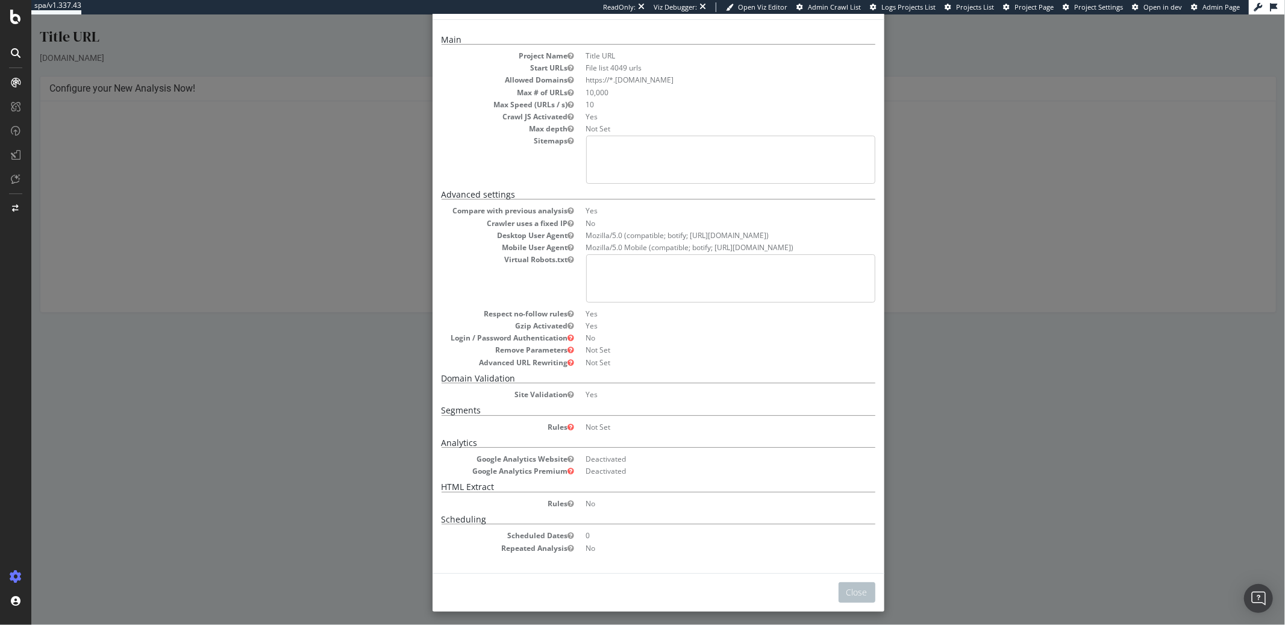
scroll to position [48, 0]
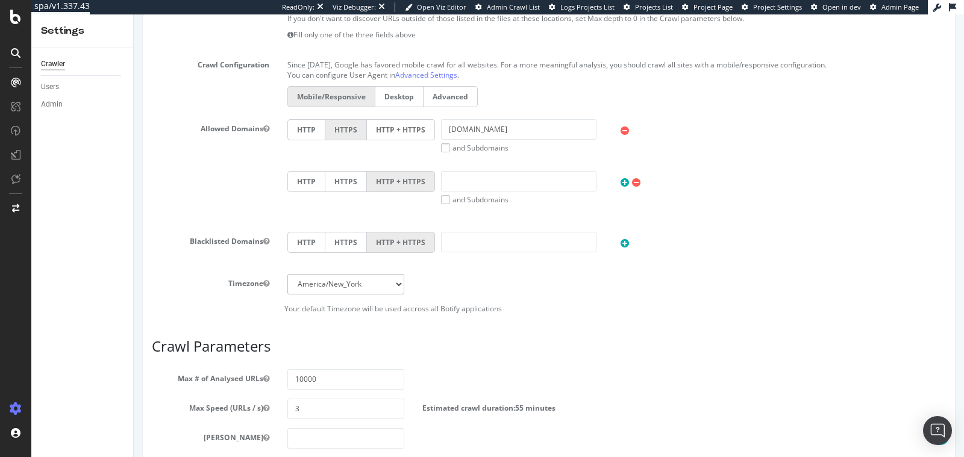
scroll to position [674, 0]
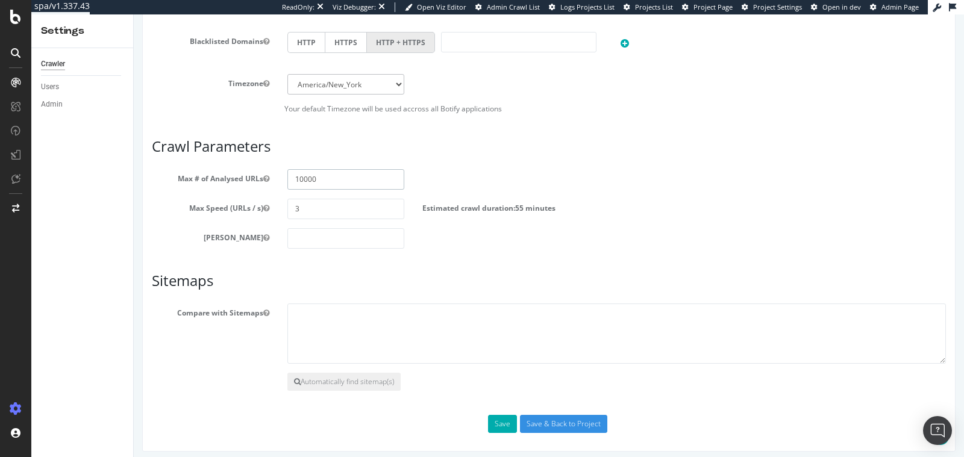
click at [331, 172] on input "10000" at bounding box center [346, 179] width 118 height 20
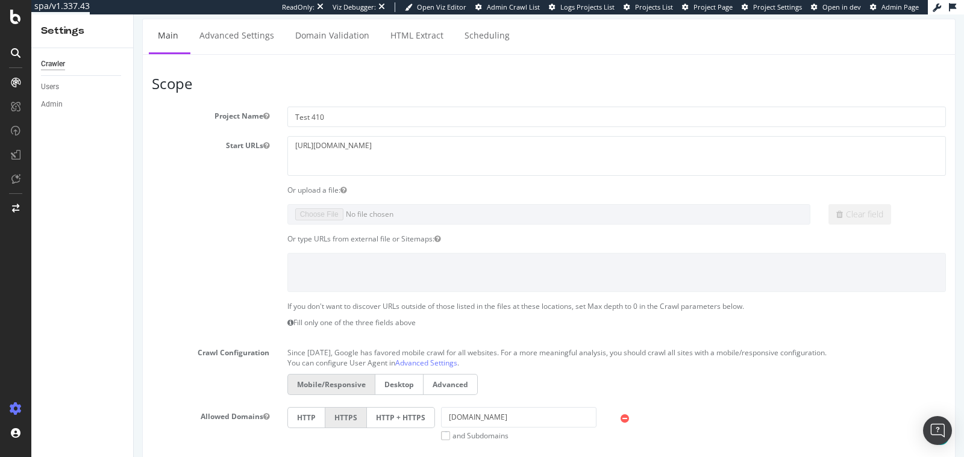
scroll to position [201, 0]
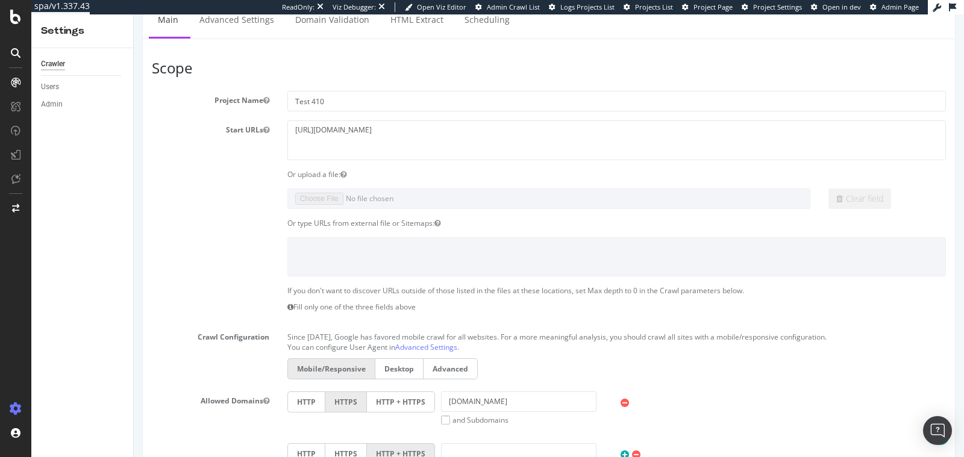
type input "30000"
click at [325, 130] on textarea "https://www.carrefour.es/" at bounding box center [616, 140] width 659 height 39
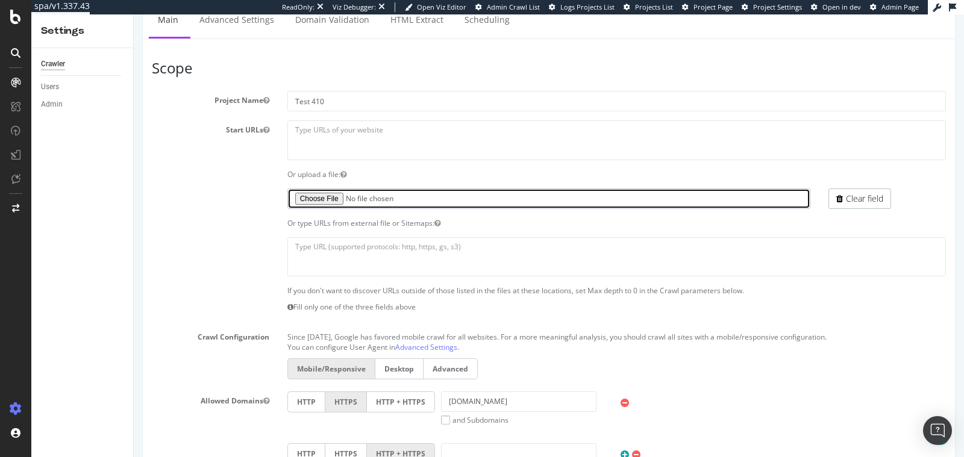
click at [331, 197] on input "file" at bounding box center [549, 199] width 524 height 20
click at [319, 197] on input "file" at bounding box center [549, 199] width 524 height 20
type input "C:\fakepath\export_1855708_3870736_carrefour-es_2025-09-25_10-05.csv"
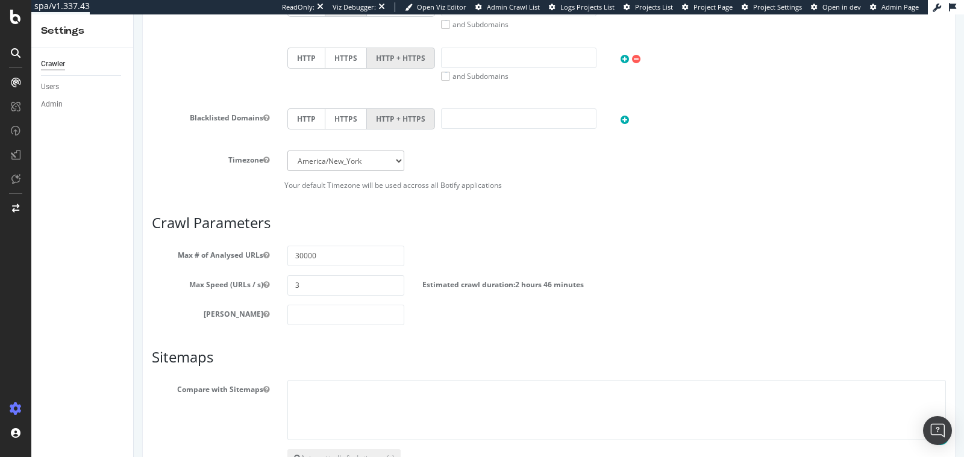
scroll to position [601, 0]
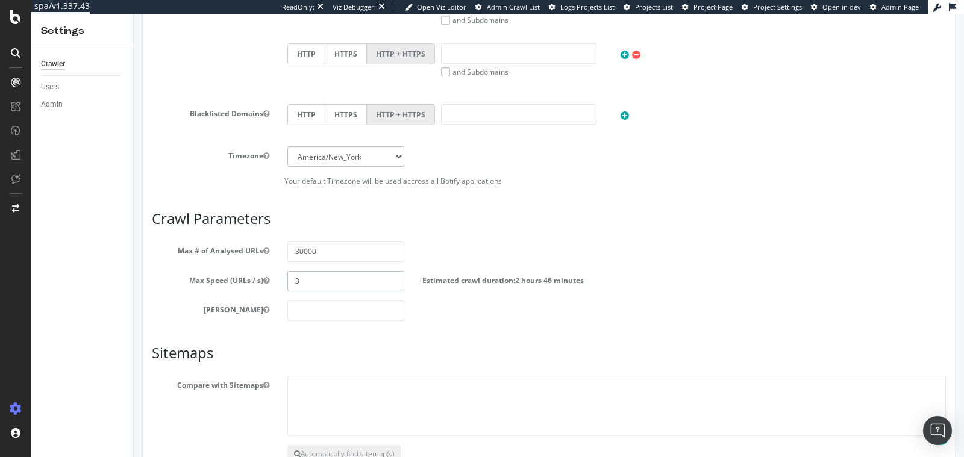
click at [306, 271] on input "3" at bounding box center [346, 281] width 118 height 20
type input "5"
type input "3"
click at [297, 249] on input "30000" at bounding box center [346, 252] width 118 height 20
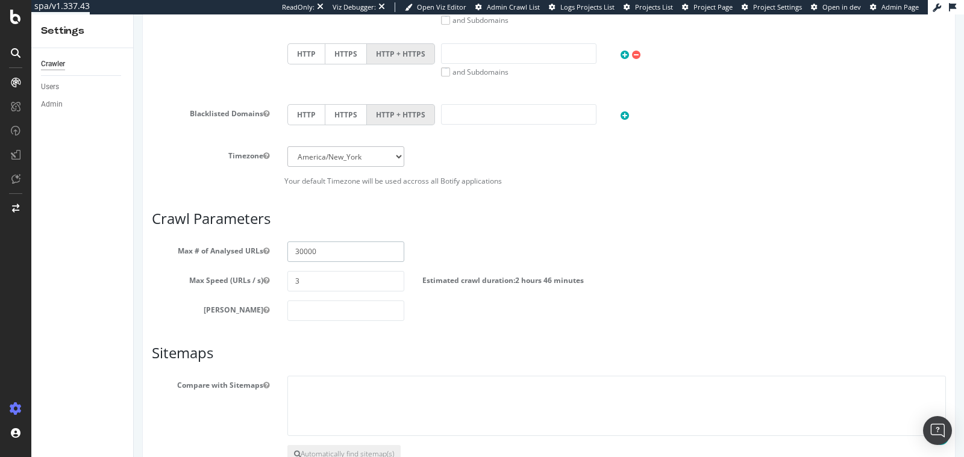
click at [297, 249] on input "30000" at bounding box center [346, 252] width 118 height 20
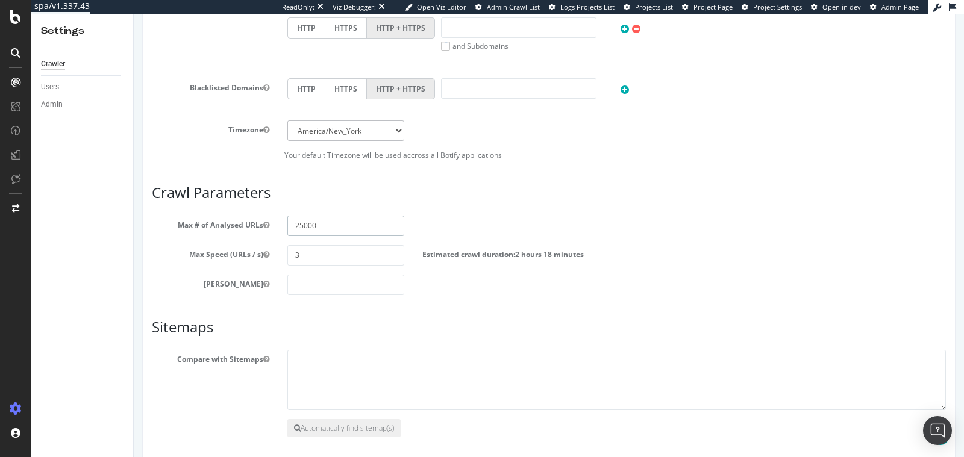
scroll to position [674, 0]
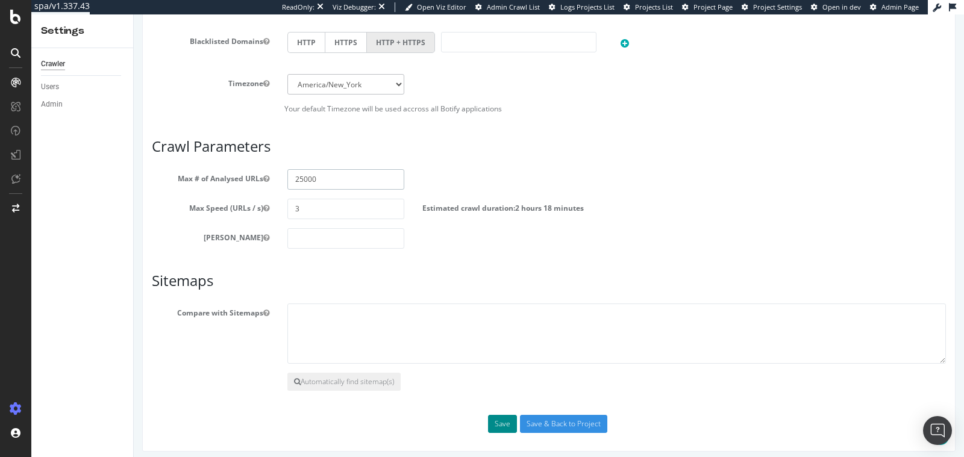
type input "25000"
click at [488, 415] on button "Save" at bounding box center [502, 424] width 29 height 18
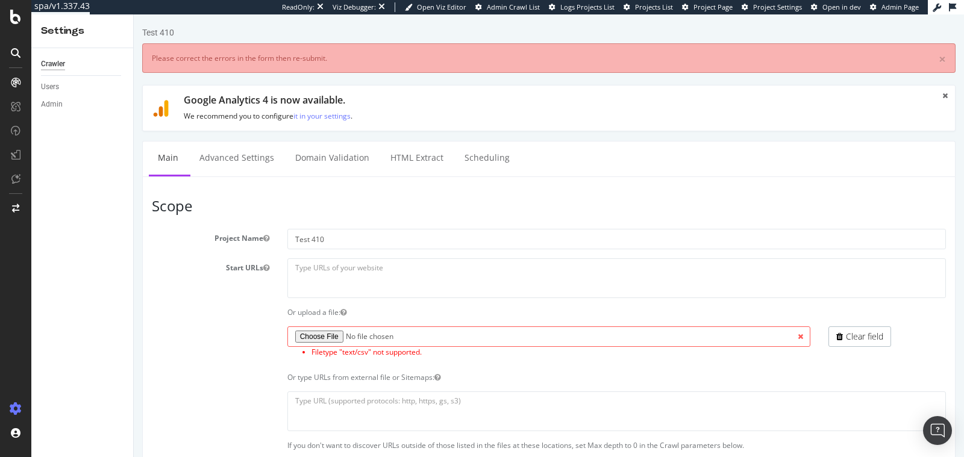
scroll to position [0, 0]
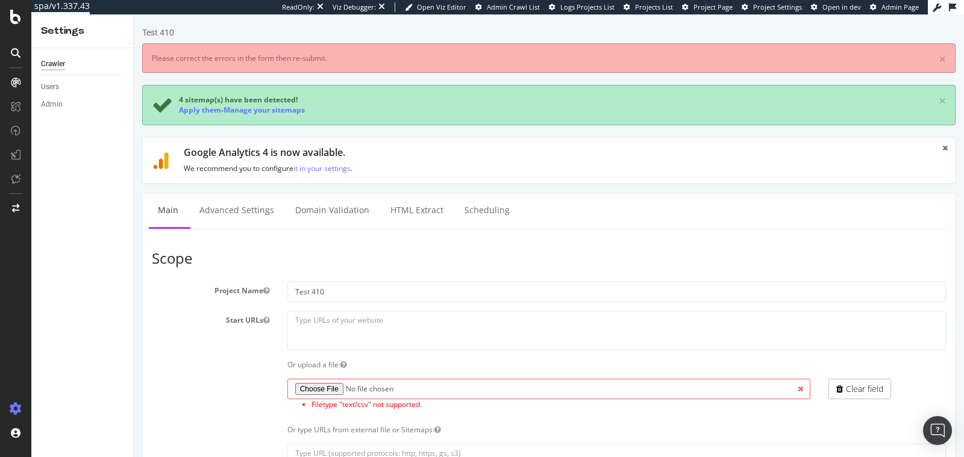
click at [792, 389] on span at bounding box center [800, 389] width 20 height 20
click at [792, 386] on span at bounding box center [800, 389] width 20 height 20
click at [836, 387] on icon at bounding box center [839, 389] width 7 height 8
click at [402, 400] on li "Filetype "text/csv" not supported." at bounding box center [562, 405] width 500 height 10
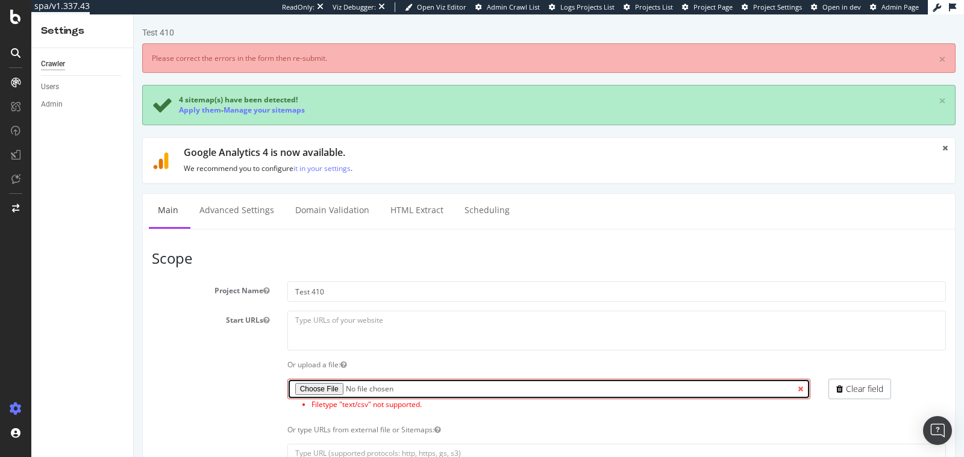
click at [387, 391] on input "file" at bounding box center [549, 389] width 524 height 20
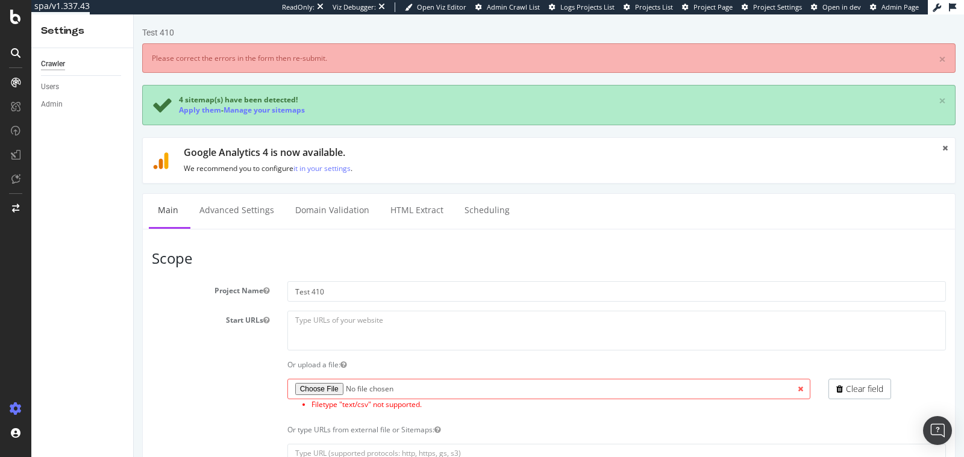
click at [284, 382] on div "Filetype "text/csv" not supported." at bounding box center [549, 397] width 542 height 37
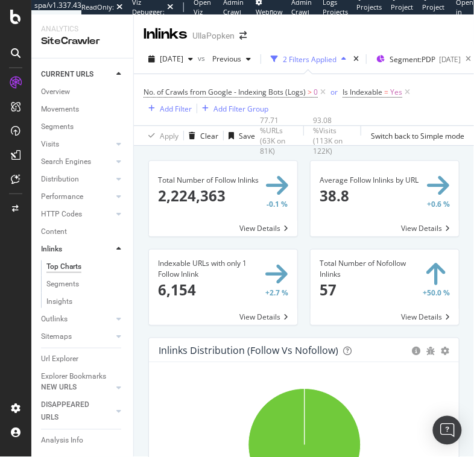
scroll to position [411, 0]
